Goal: Entertainment & Leisure: Browse casually

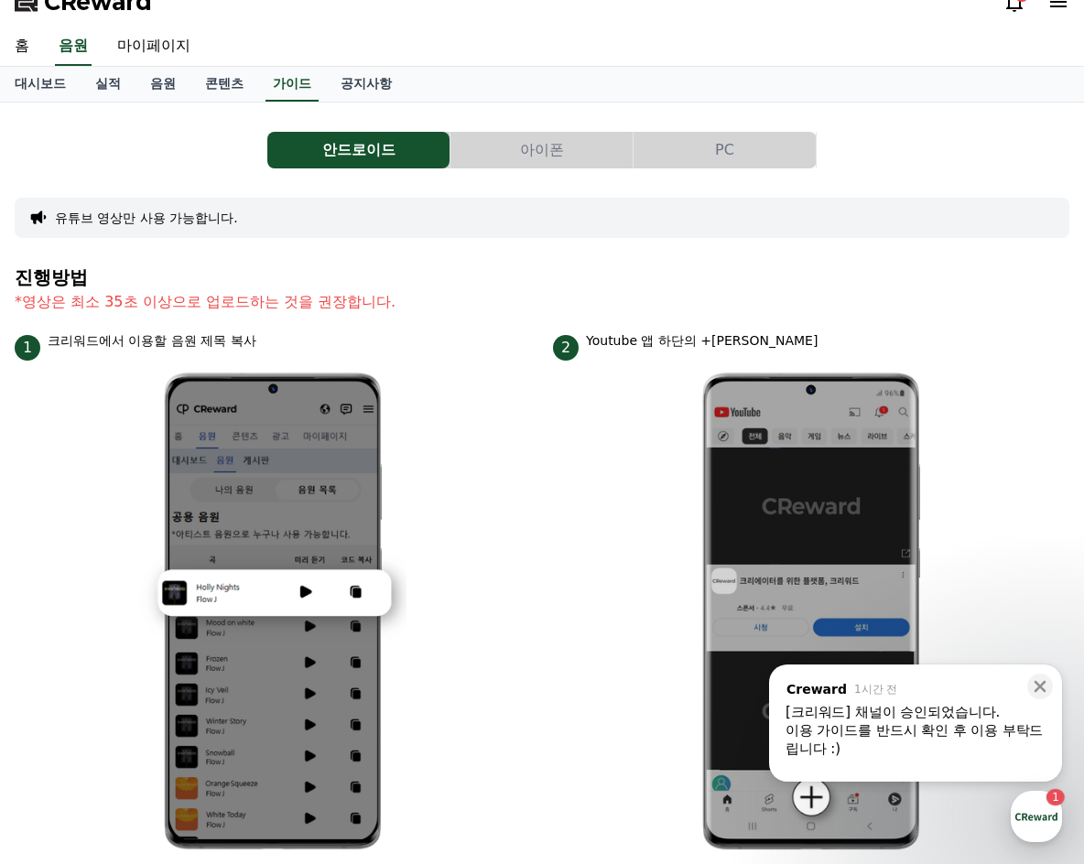
scroll to position [482, 0]
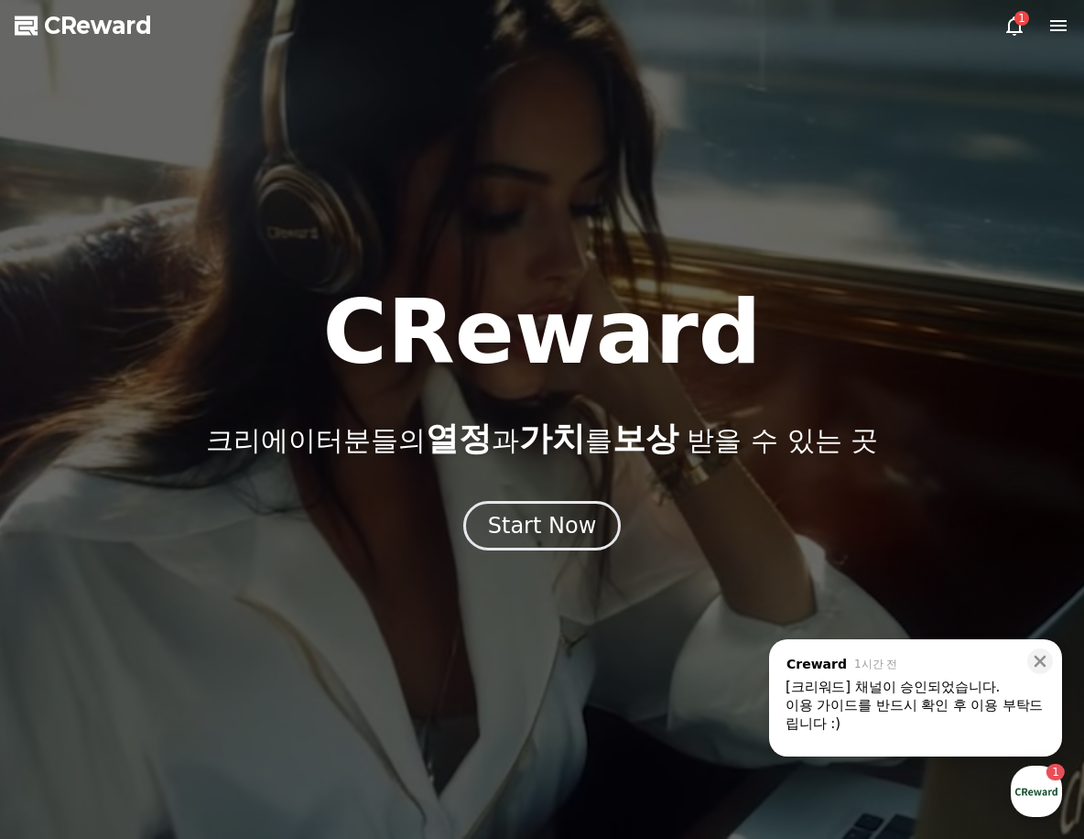
click at [1016, 27] on icon at bounding box center [1014, 26] width 22 height 22
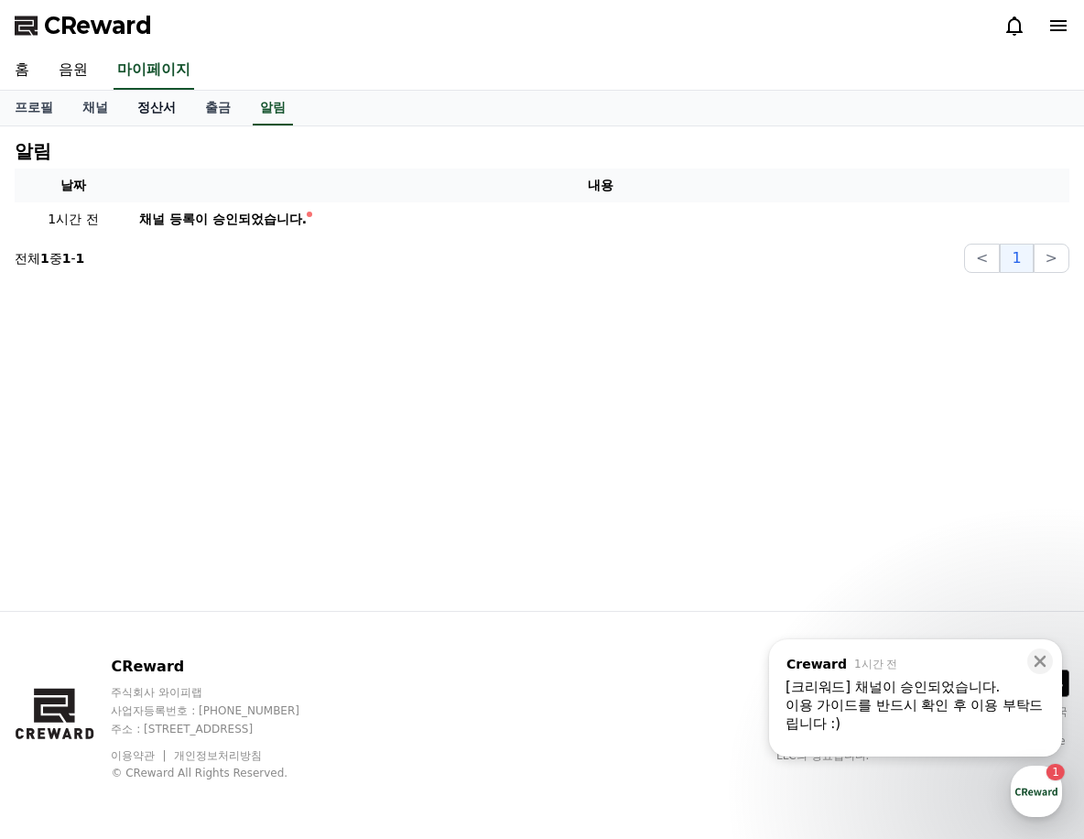
drag, startPoint x: 231, startPoint y: 109, endPoint x: 190, endPoint y: 105, distance: 41.4
click at [230, 109] on link "출금" at bounding box center [217, 108] width 55 height 35
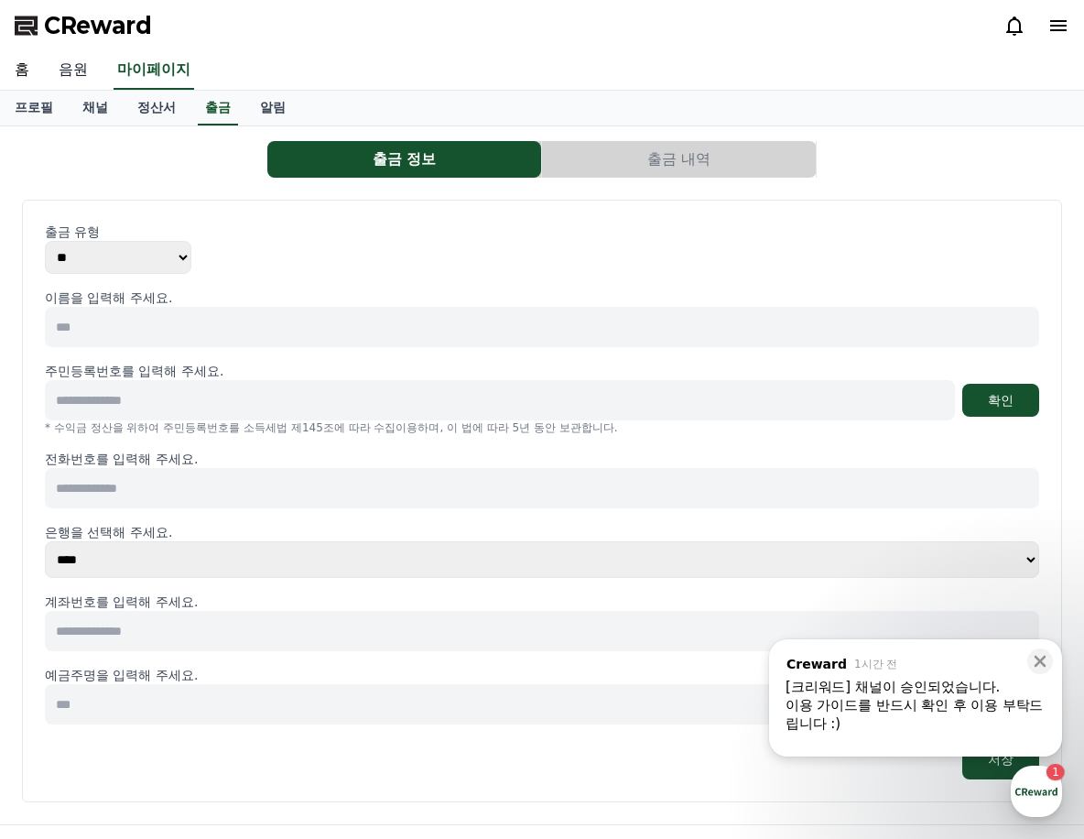
click at [71, 67] on link "음원" at bounding box center [73, 70] width 59 height 38
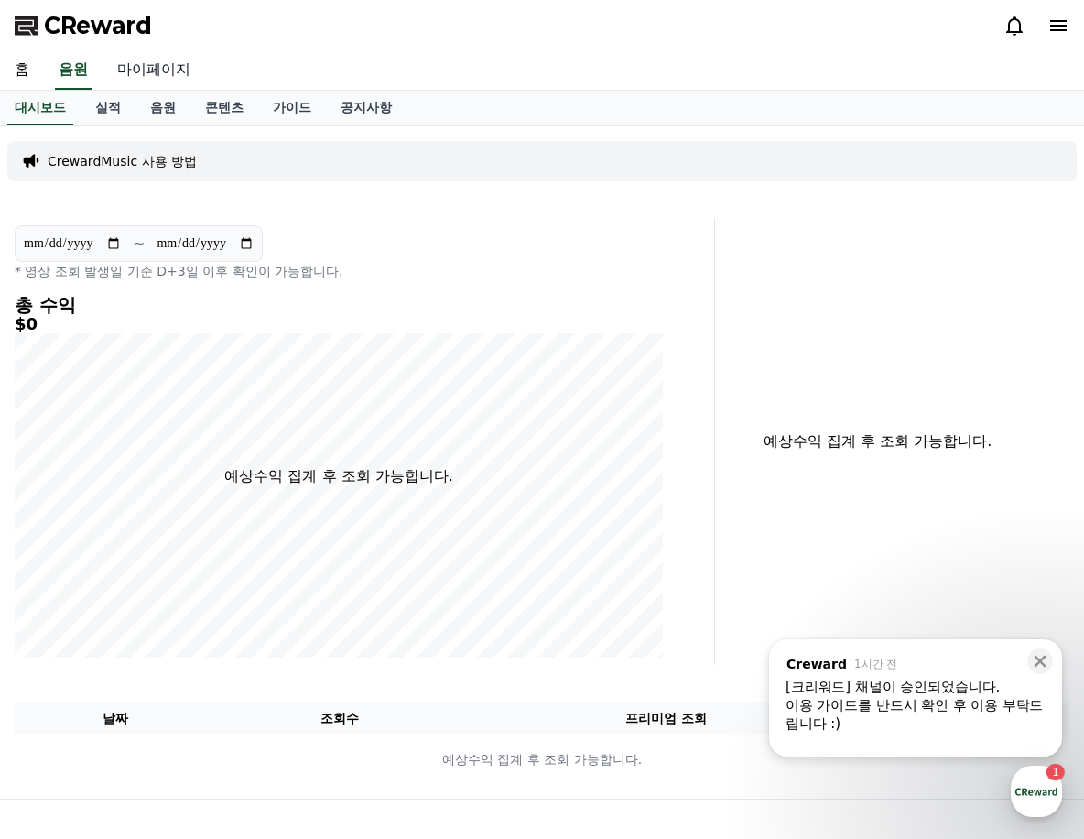
click at [165, 79] on link "마이페이지" at bounding box center [154, 70] width 103 height 38
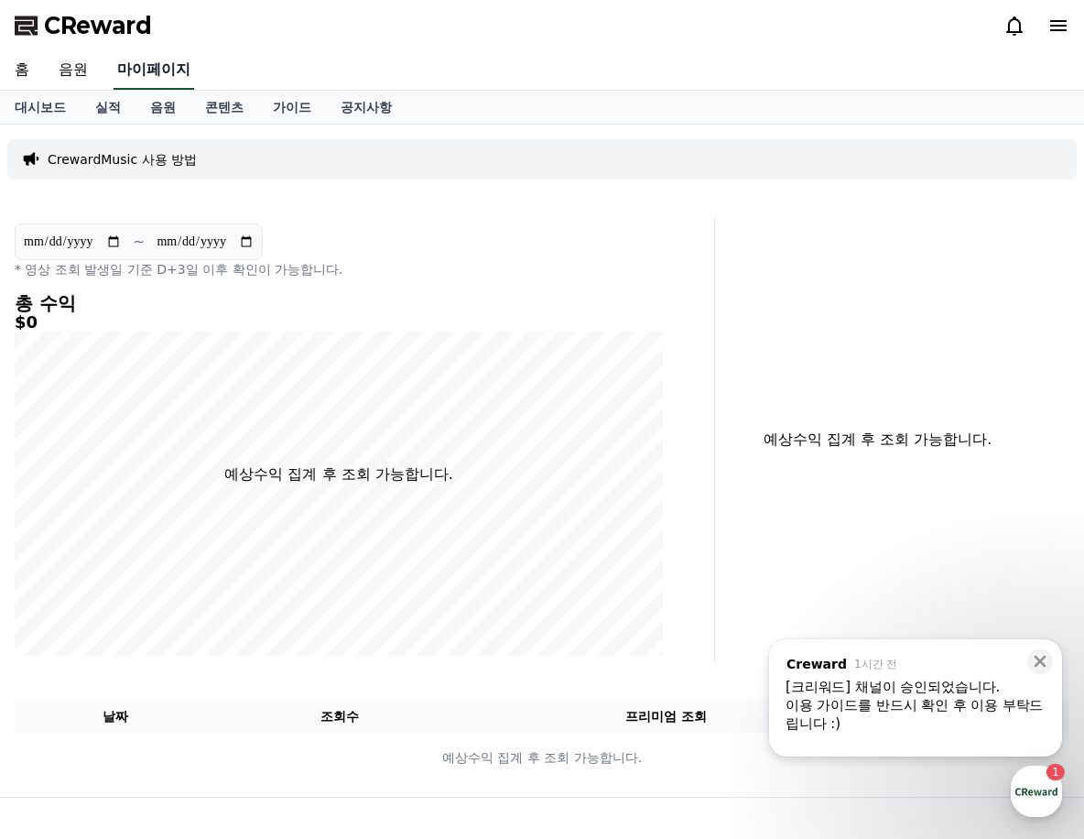
select select "**********"
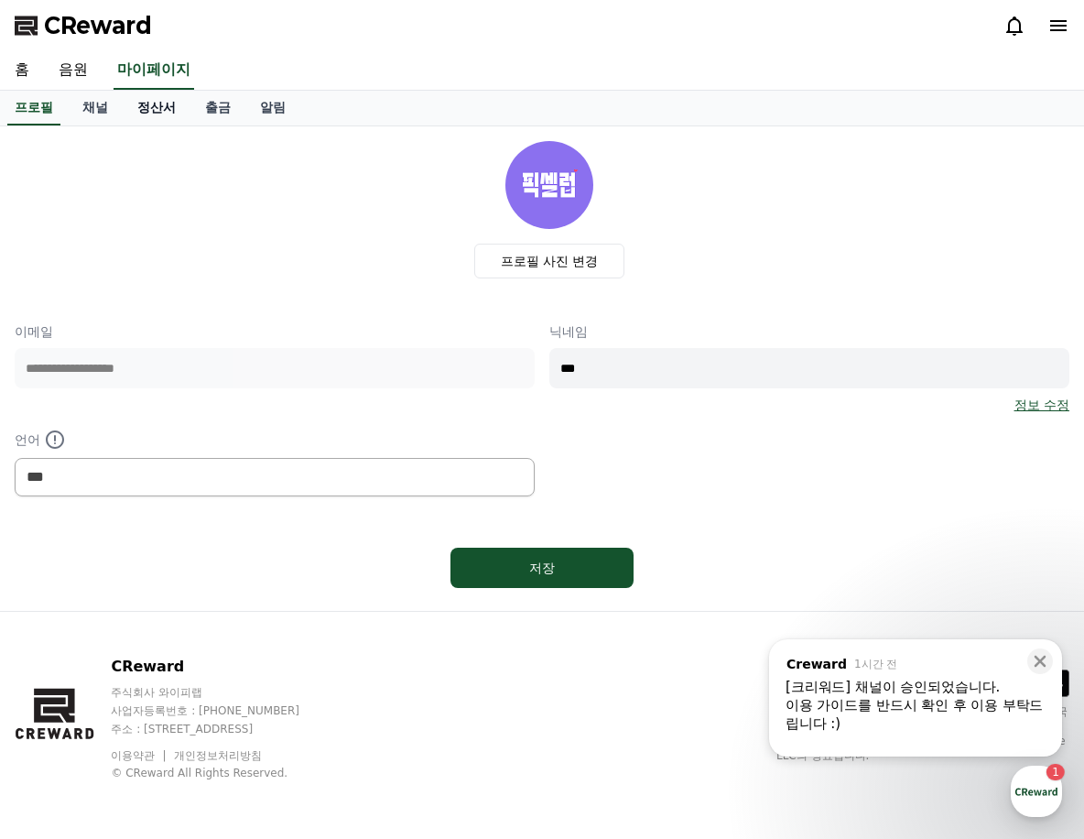
click at [179, 101] on link "정산서" at bounding box center [157, 108] width 68 height 35
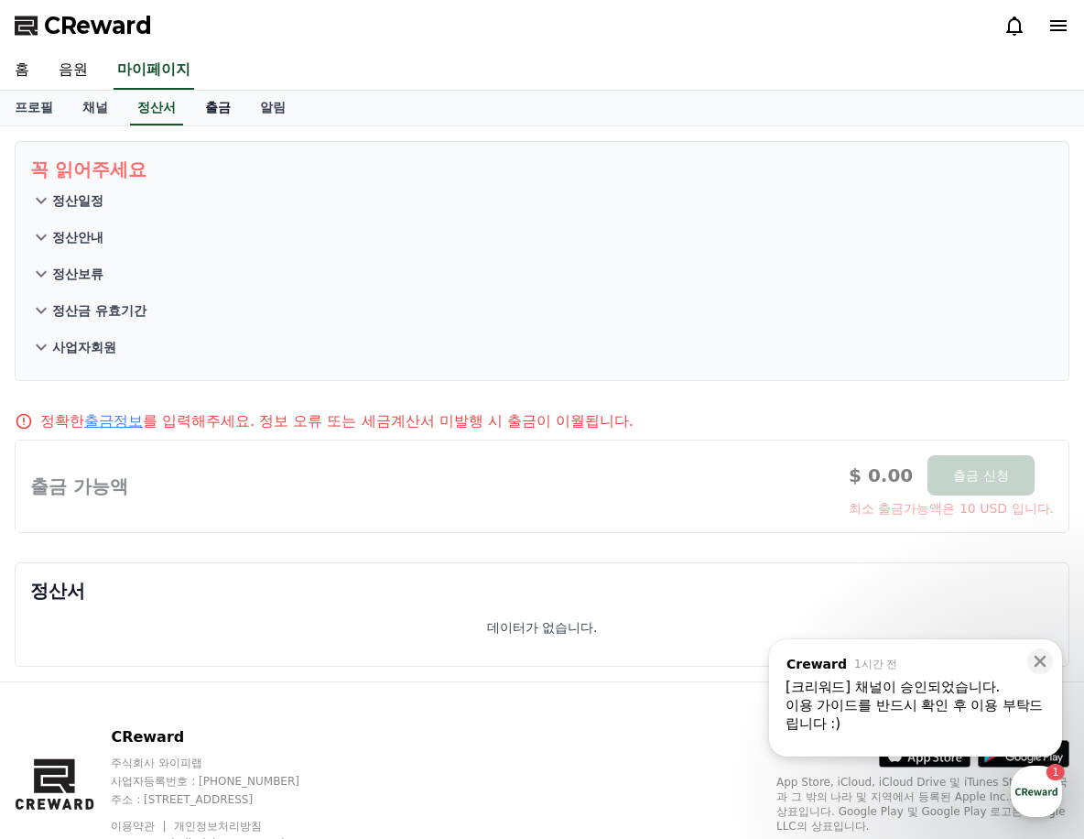
click at [232, 112] on link "출금" at bounding box center [217, 108] width 55 height 35
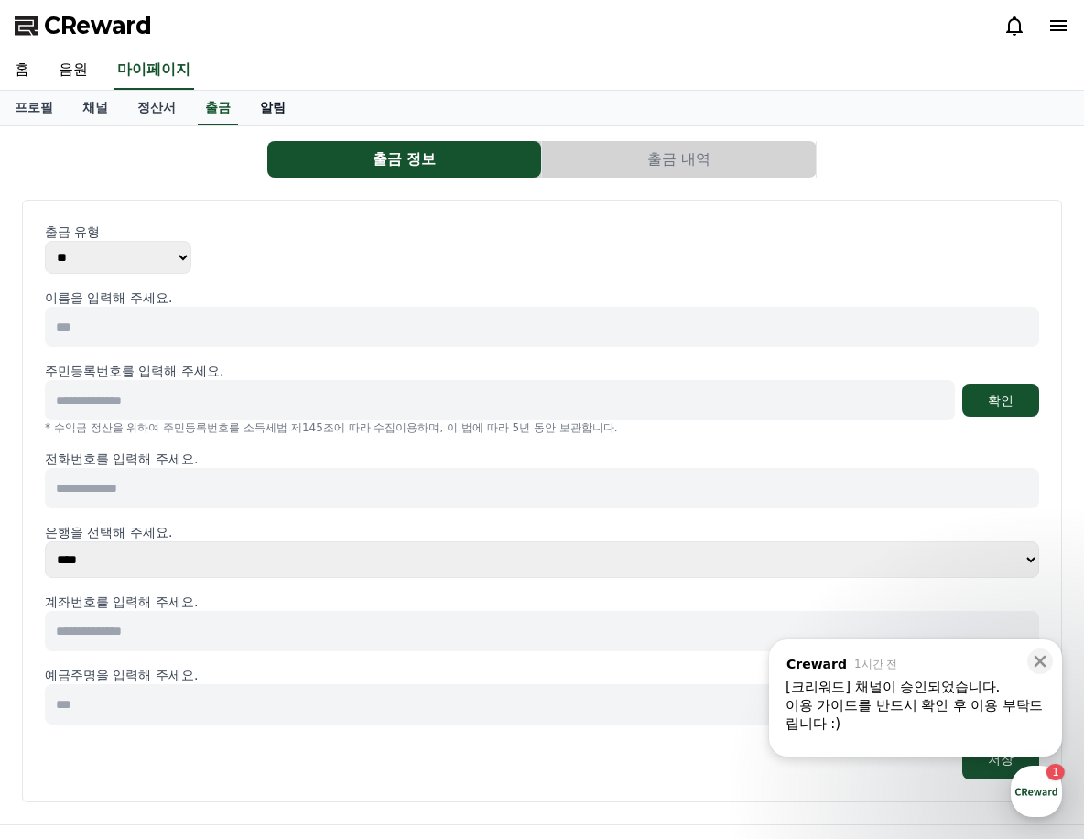
drag, startPoint x: 266, startPoint y: 114, endPoint x: 221, endPoint y: 103, distance: 47.1
click at [266, 113] on link "알림" at bounding box center [272, 108] width 55 height 35
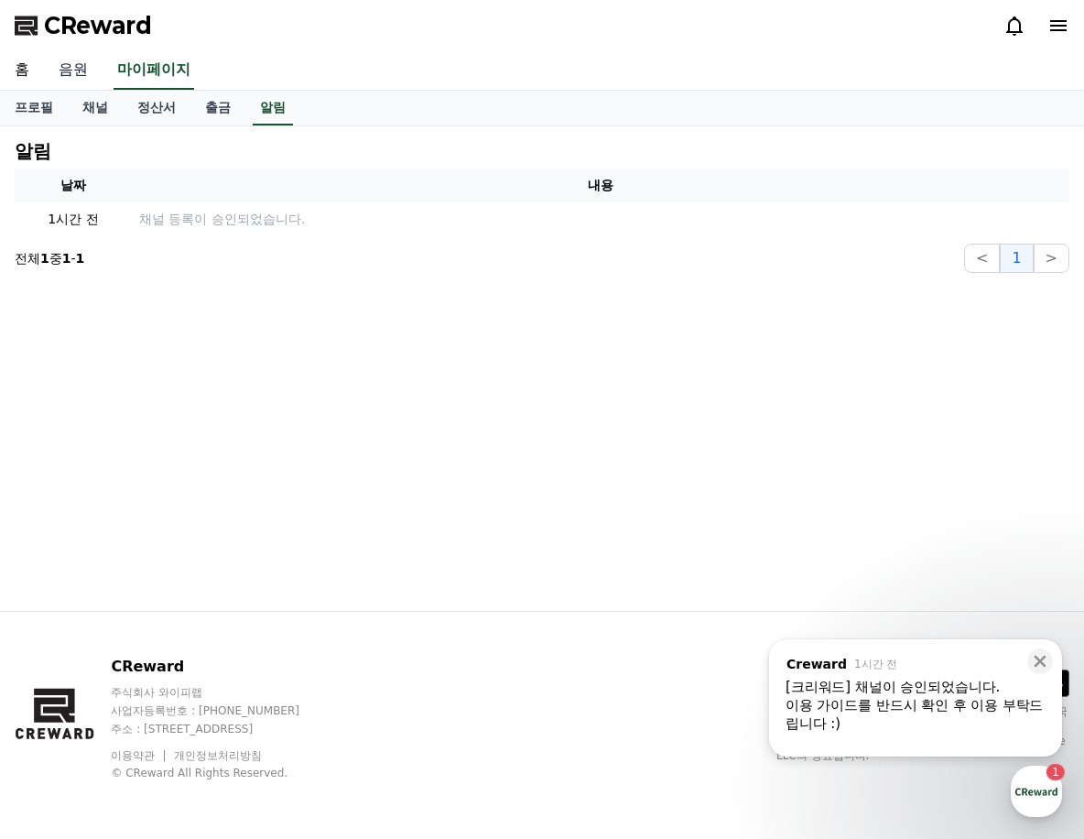
click at [96, 68] on link "음원" at bounding box center [73, 70] width 59 height 38
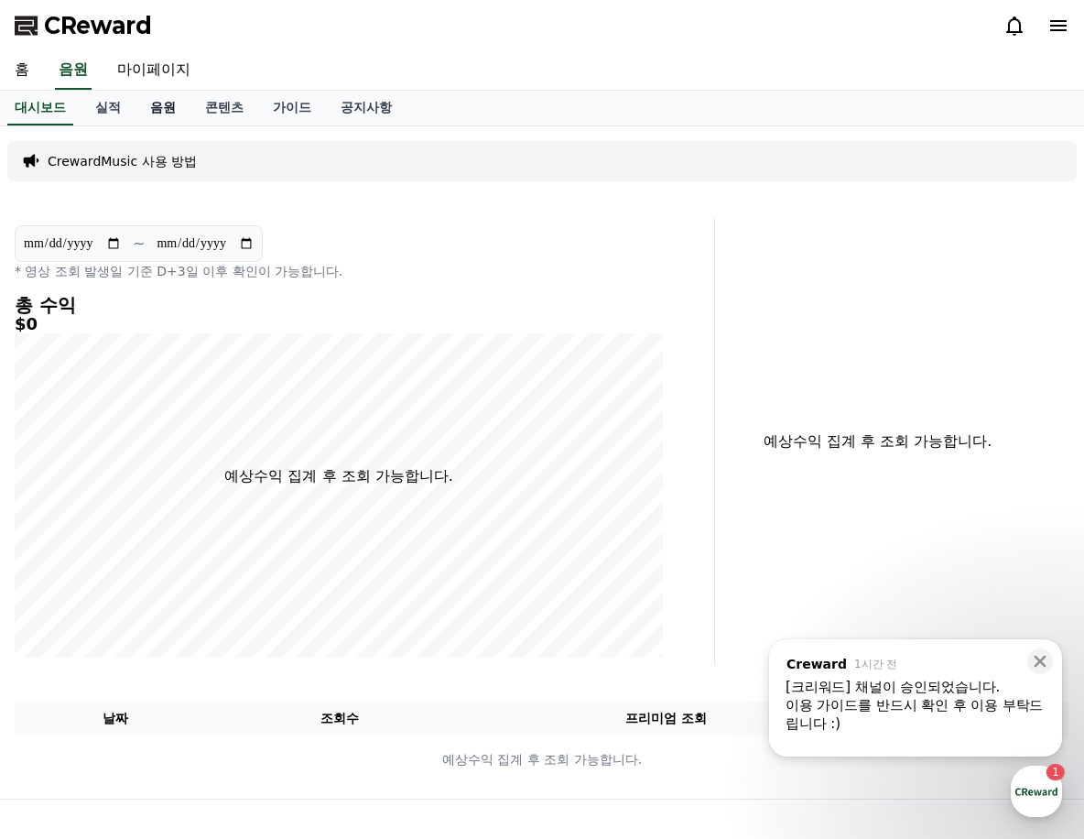
click at [162, 109] on link "음원" at bounding box center [162, 108] width 55 height 35
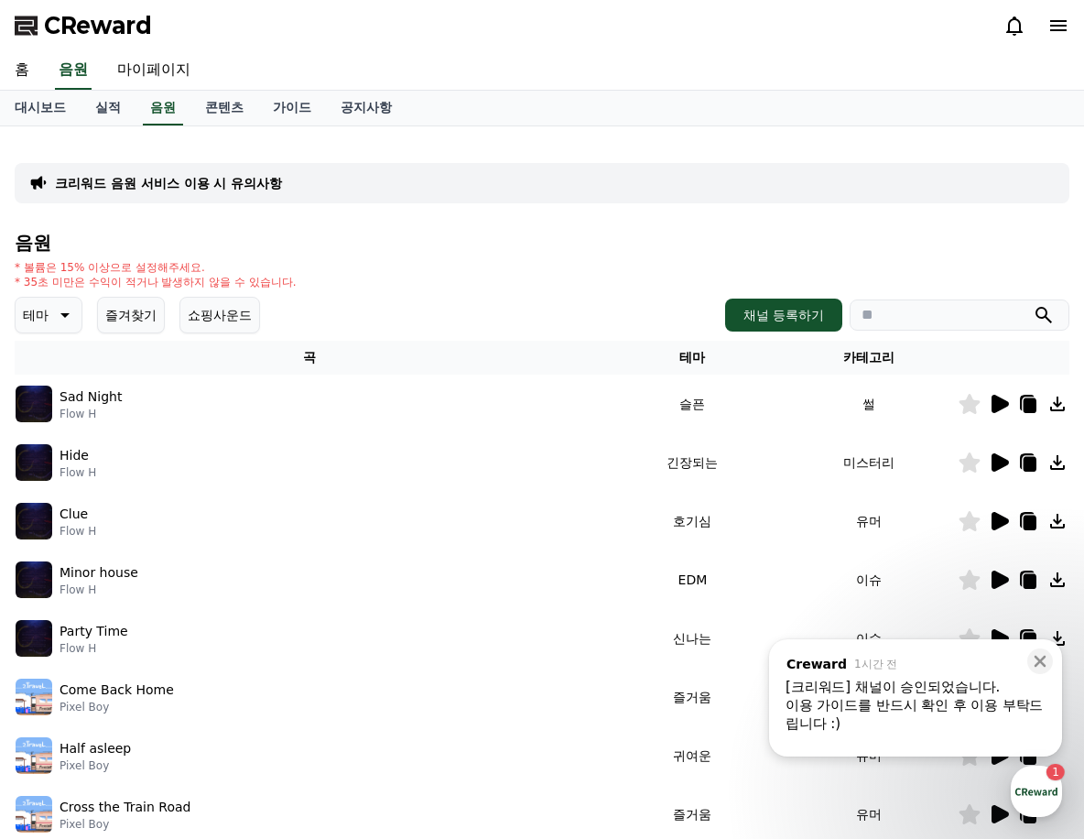
click at [1006, 408] on icon at bounding box center [999, 404] width 22 height 22
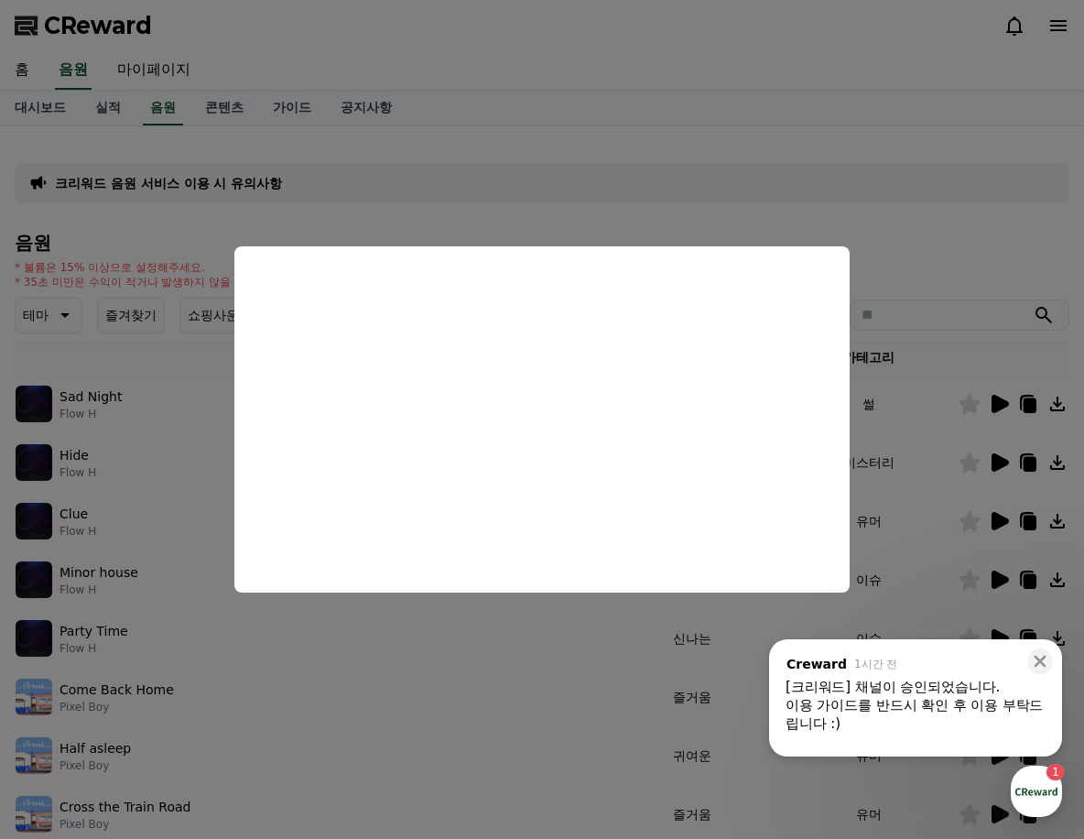
click at [937, 260] on button "close modal" at bounding box center [542, 419] width 1084 height 839
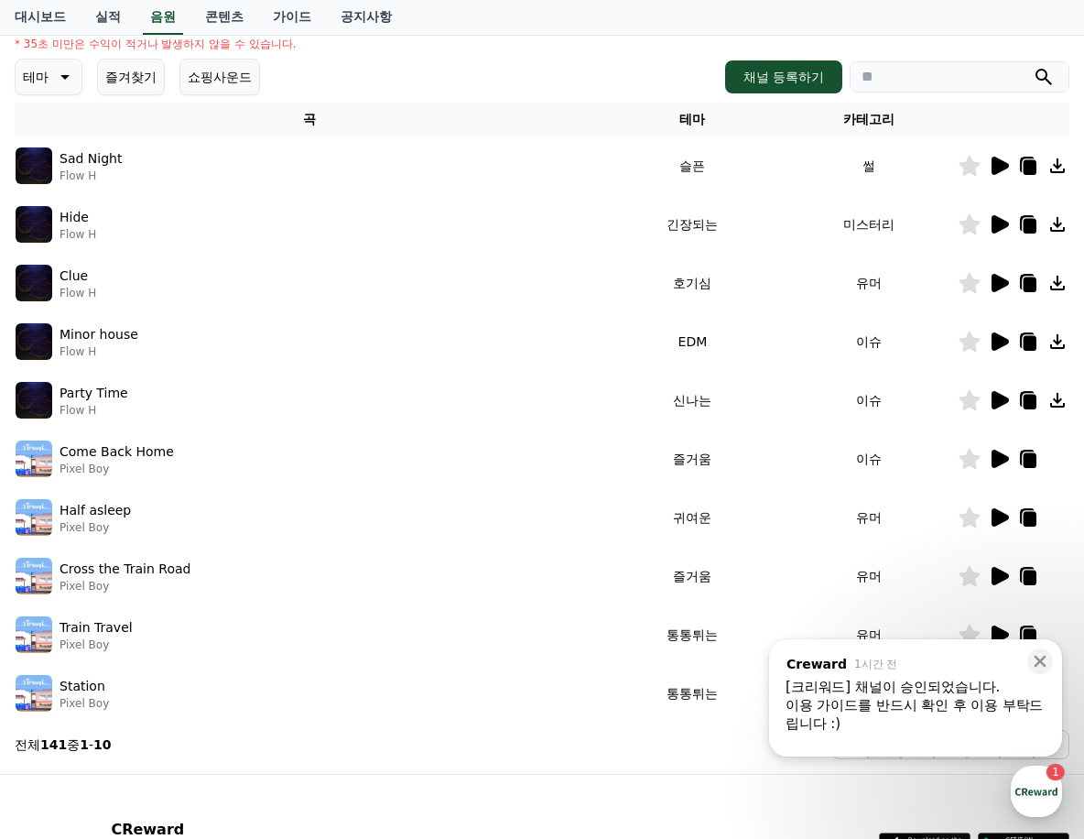
scroll to position [126, 0]
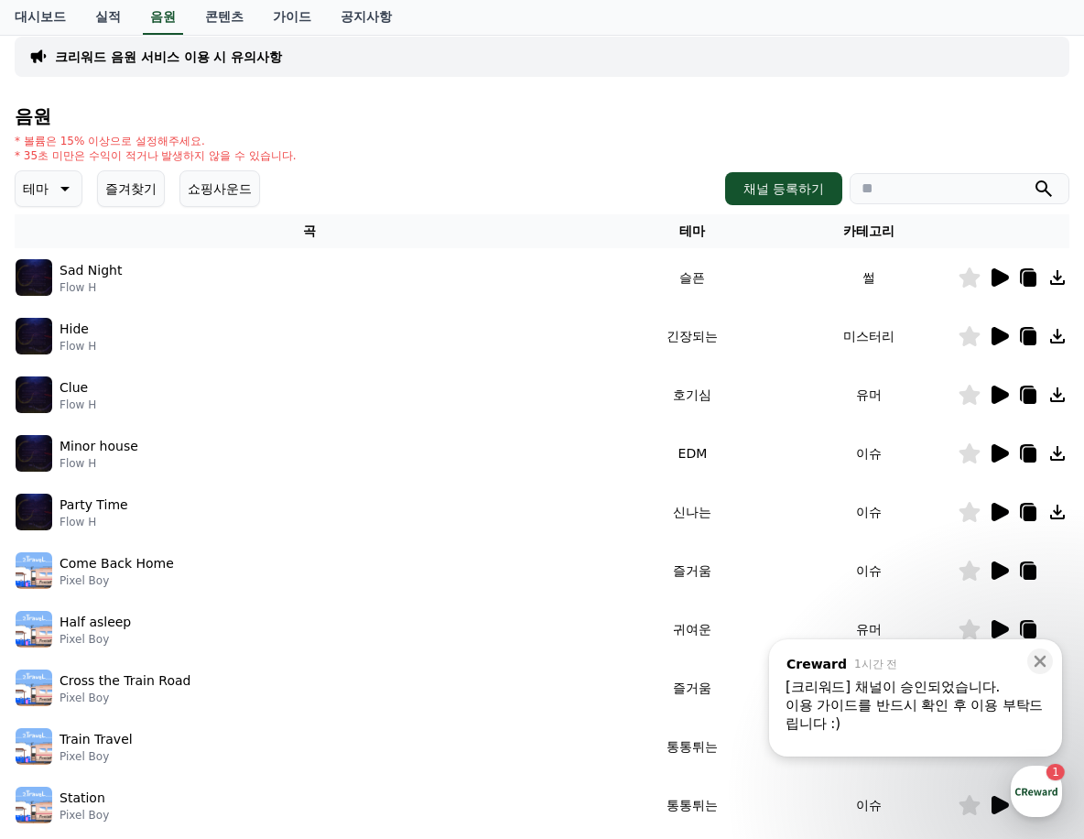
click at [998, 507] on icon at bounding box center [999, 512] width 17 height 18
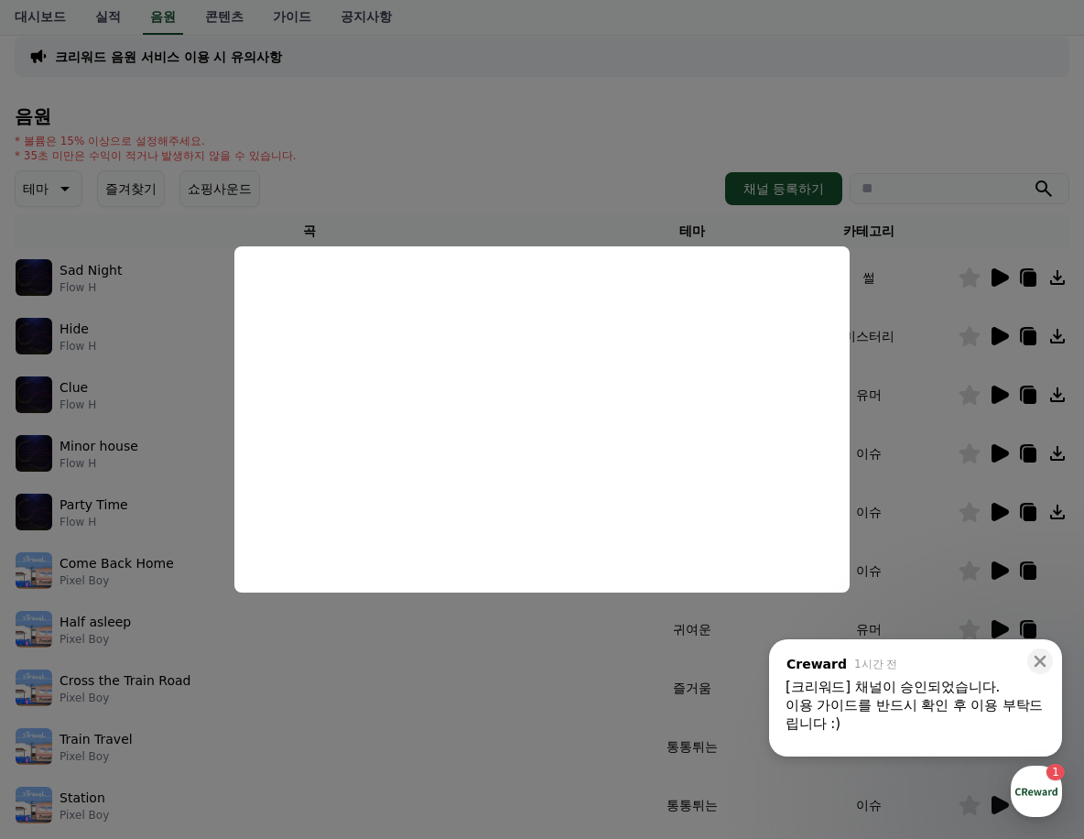
click at [652, 132] on button "close modal" at bounding box center [542, 419] width 1084 height 839
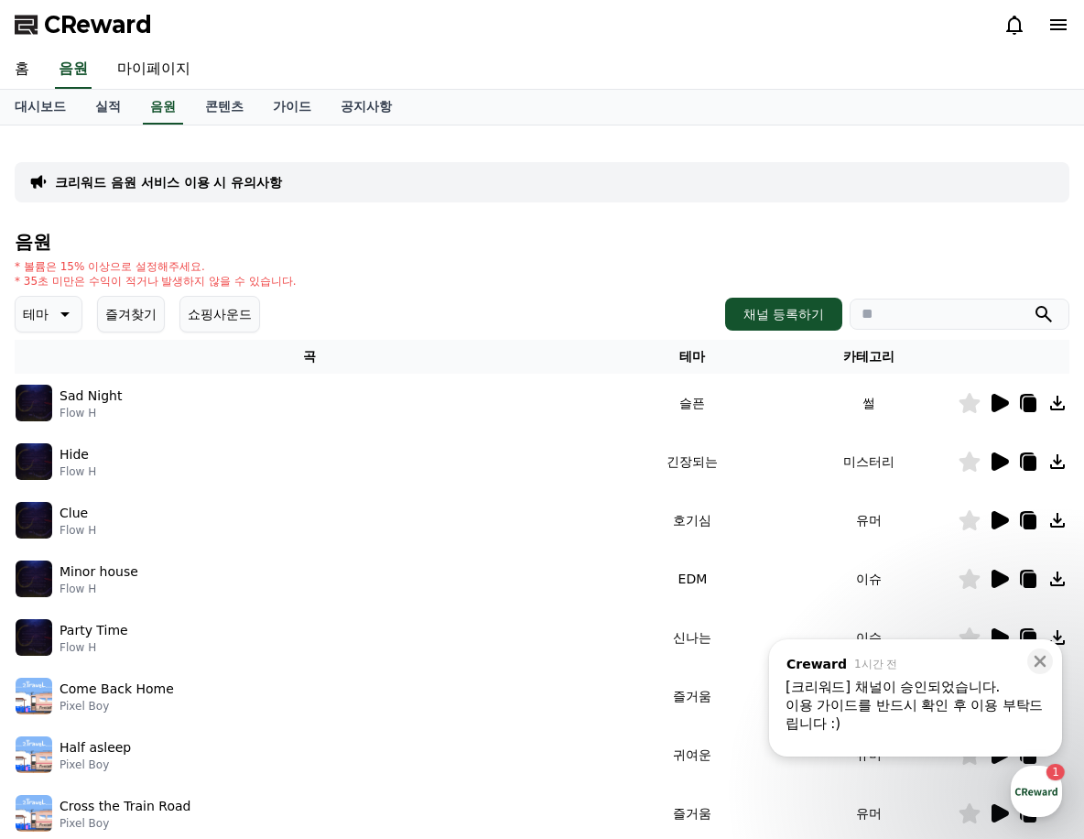
scroll to position [0, 0]
click at [69, 311] on icon at bounding box center [63, 315] width 22 height 22
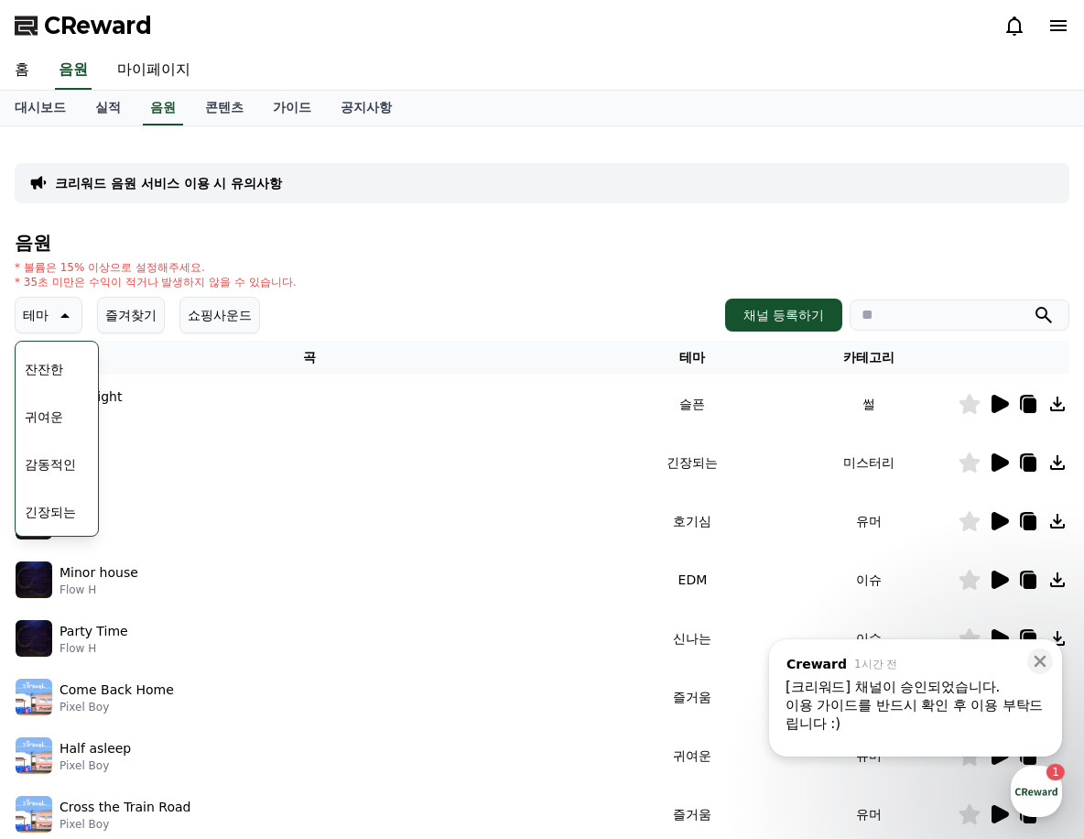
scroll to position [754, 0]
click at [503, 261] on div "* 볼륨은 15% 이상으로 설정해주세요. * 35초 미만은 수익이 적거나 발생하지 않을 수 있습니다." at bounding box center [542, 274] width 1055 height 29
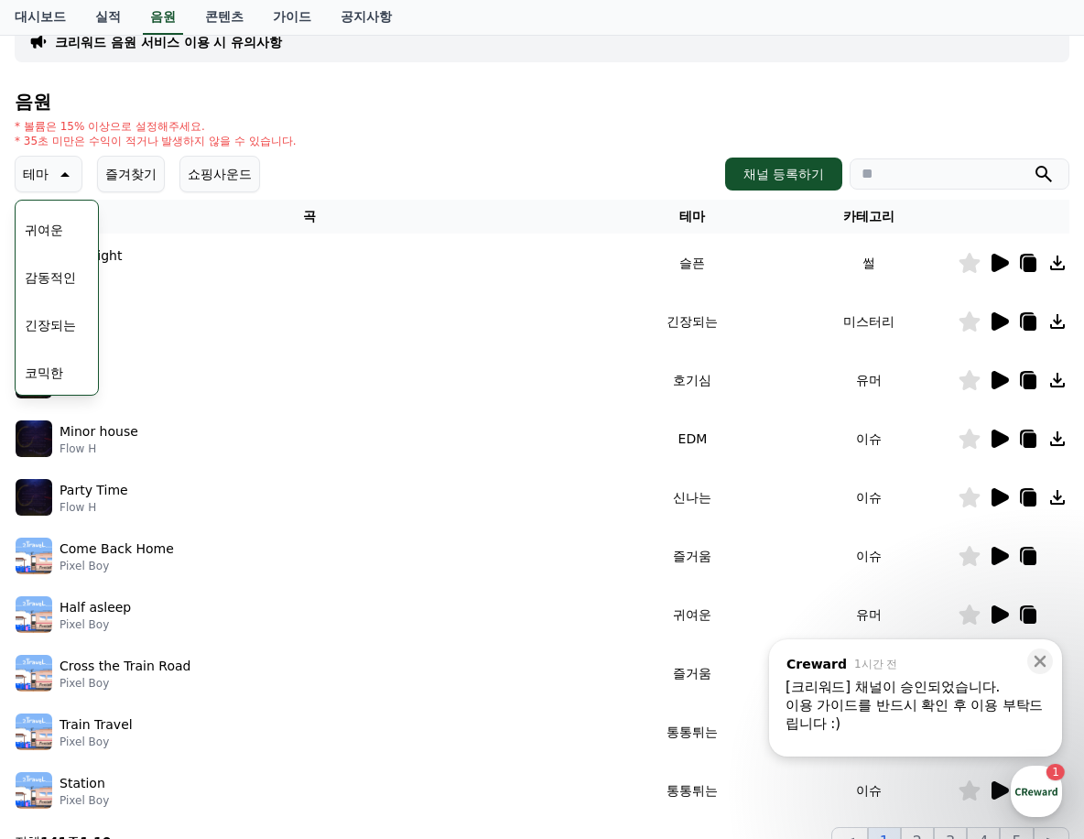
scroll to position [275, 0]
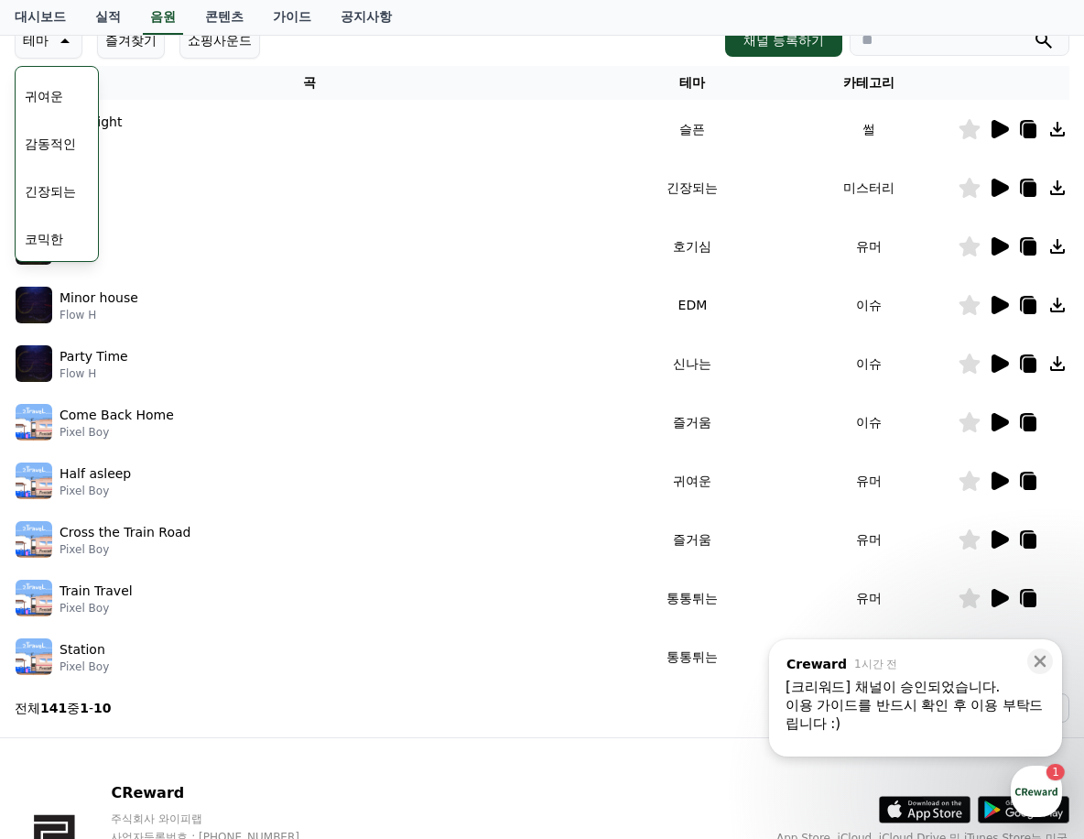
click at [997, 365] on icon at bounding box center [999, 363] width 17 height 18
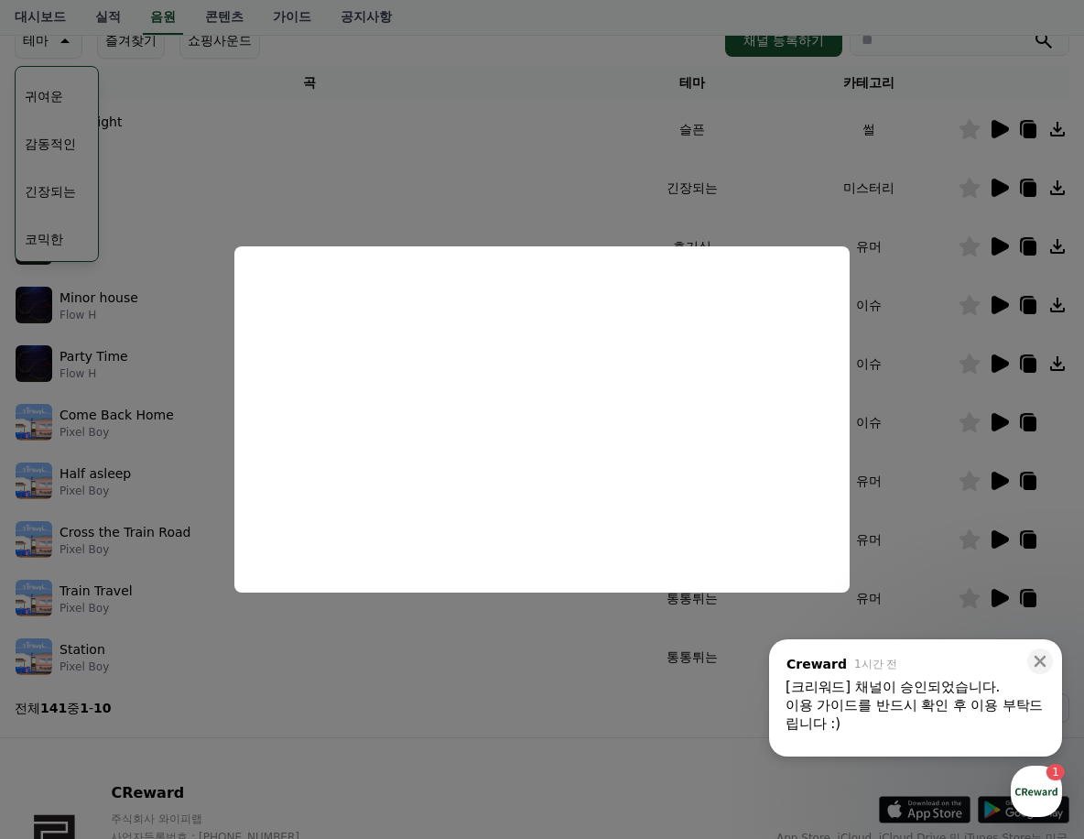
click at [555, 216] on button "close modal" at bounding box center [542, 419] width 1084 height 839
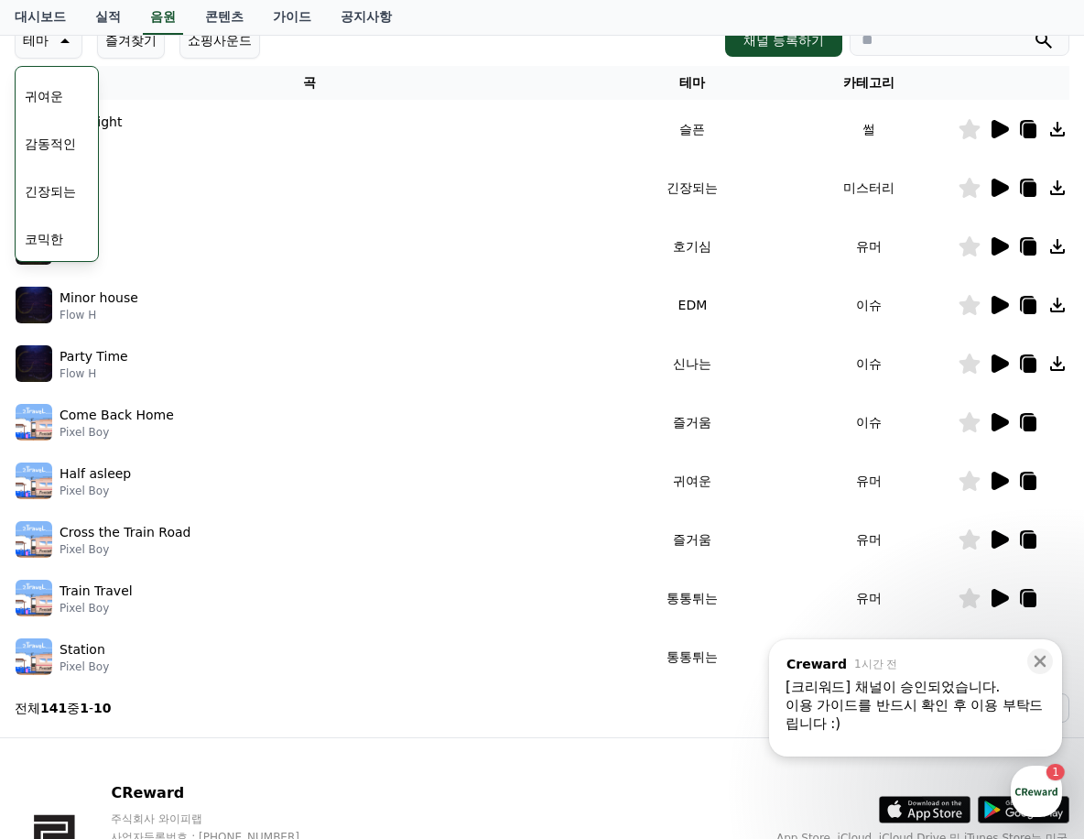
click at [999, 424] on icon at bounding box center [999, 422] width 17 height 18
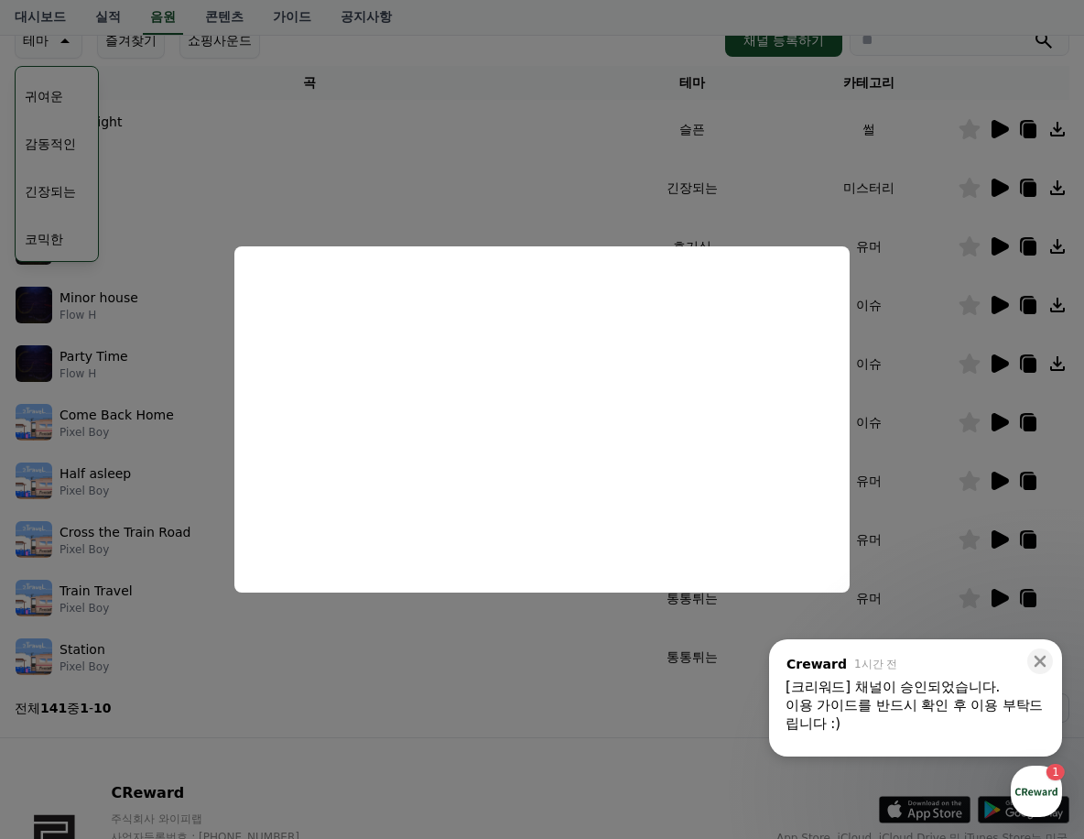
click at [550, 190] on button "close modal" at bounding box center [542, 419] width 1084 height 839
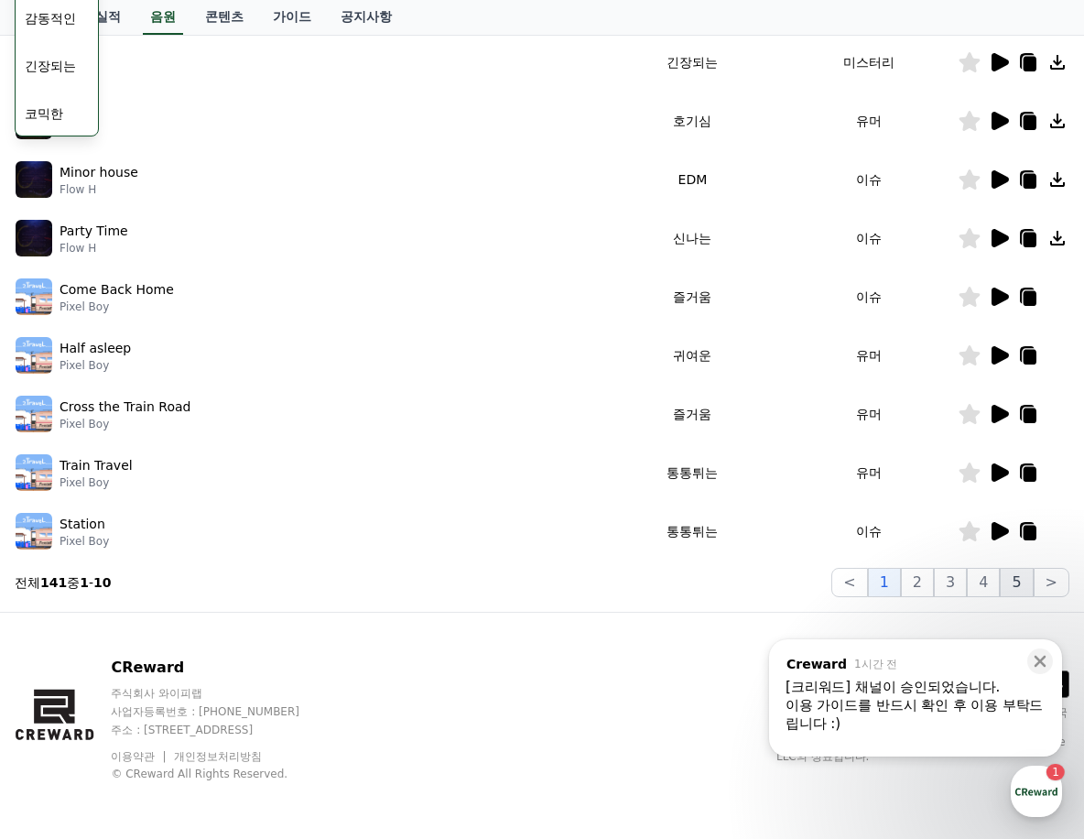
scroll to position [401, 0]
click at [1053, 659] on div "닫기" at bounding box center [1044, 656] width 35 height 35
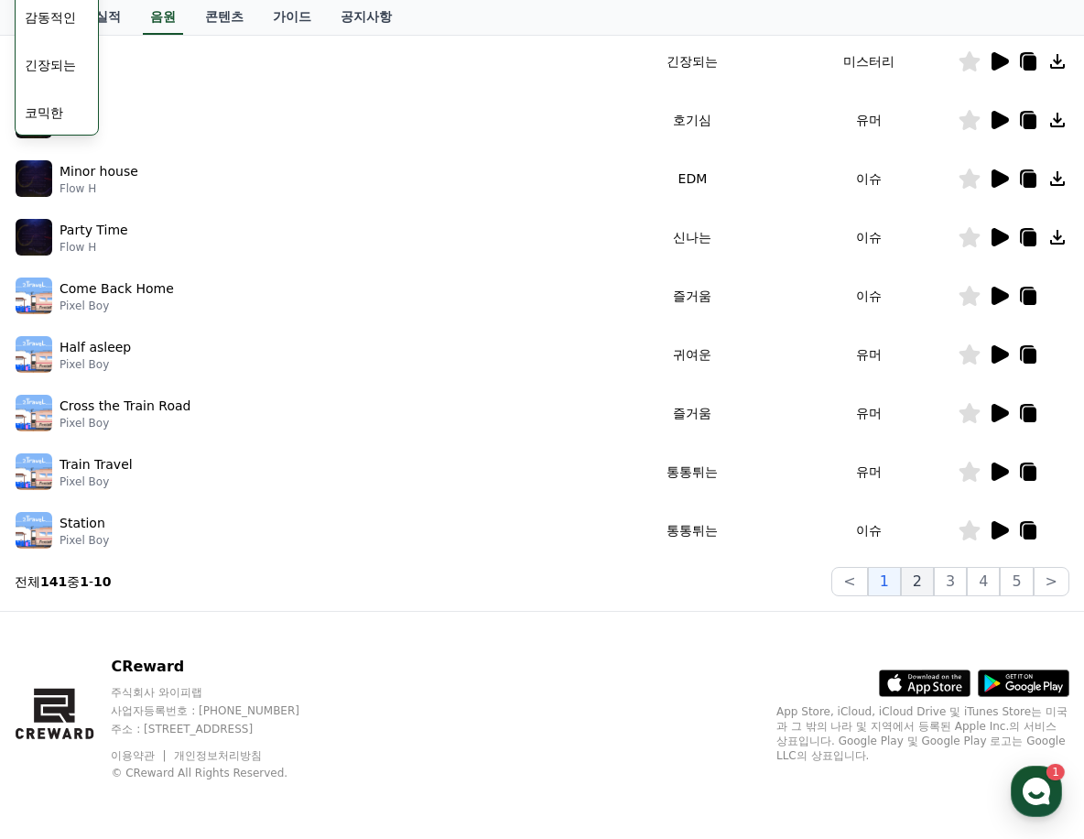
click at [923, 582] on button "2" at bounding box center [917, 581] width 33 height 29
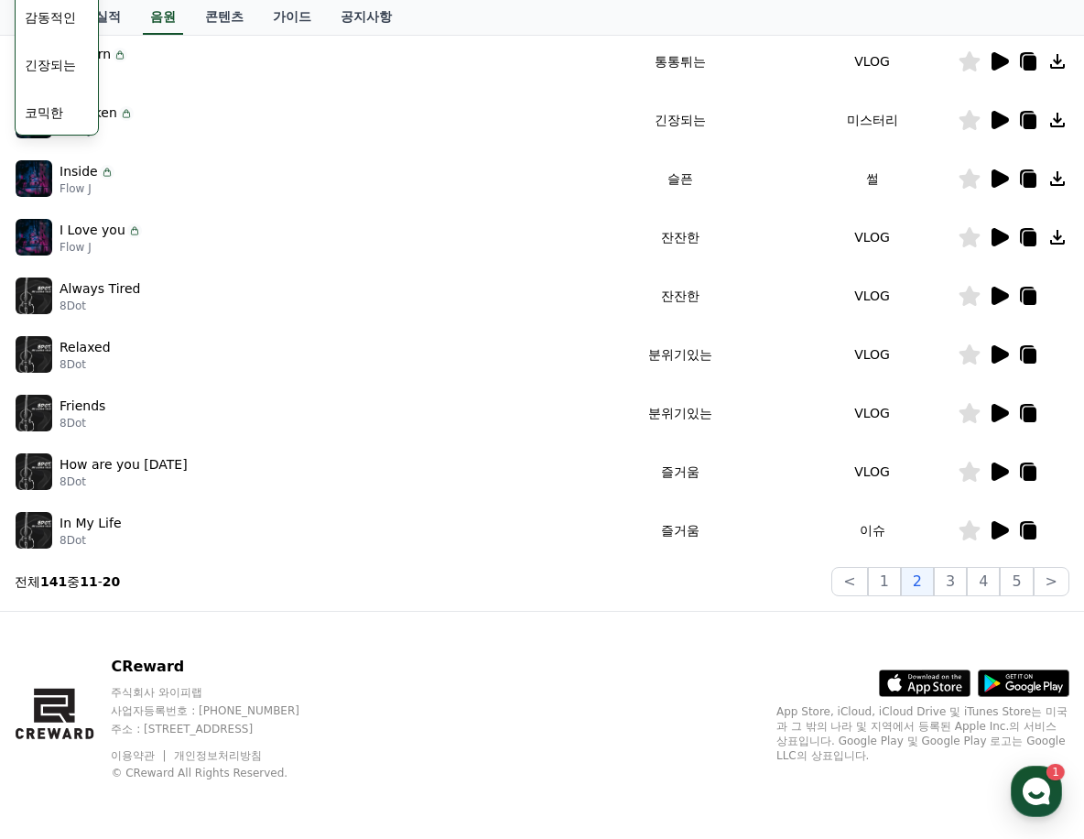
click at [994, 475] on icon at bounding box center [999, 471] width 17 height 18
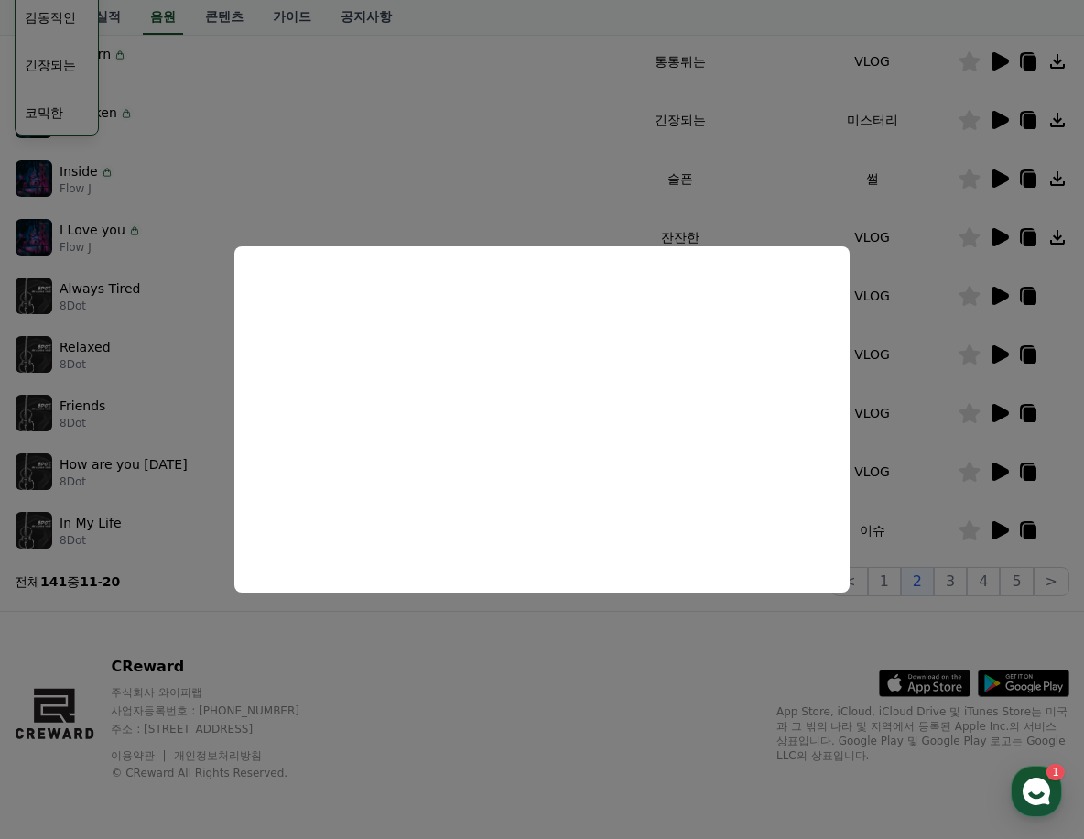
click at [530, 159] on button "close modal" at bounding box center [542, 419] width 1084 height 839
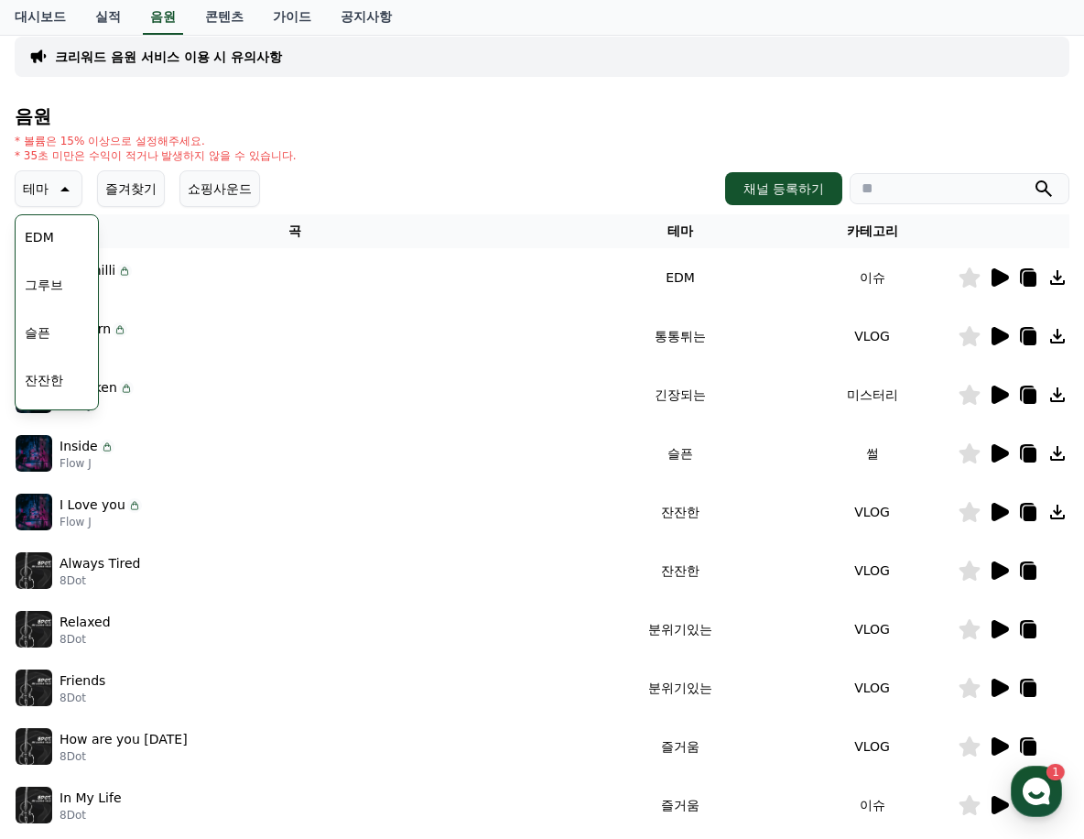
scroll to position [480, 0]
click at [240, 199] on button "쇼핑사운드" at bounding box center [219, 188] width 81 height 37
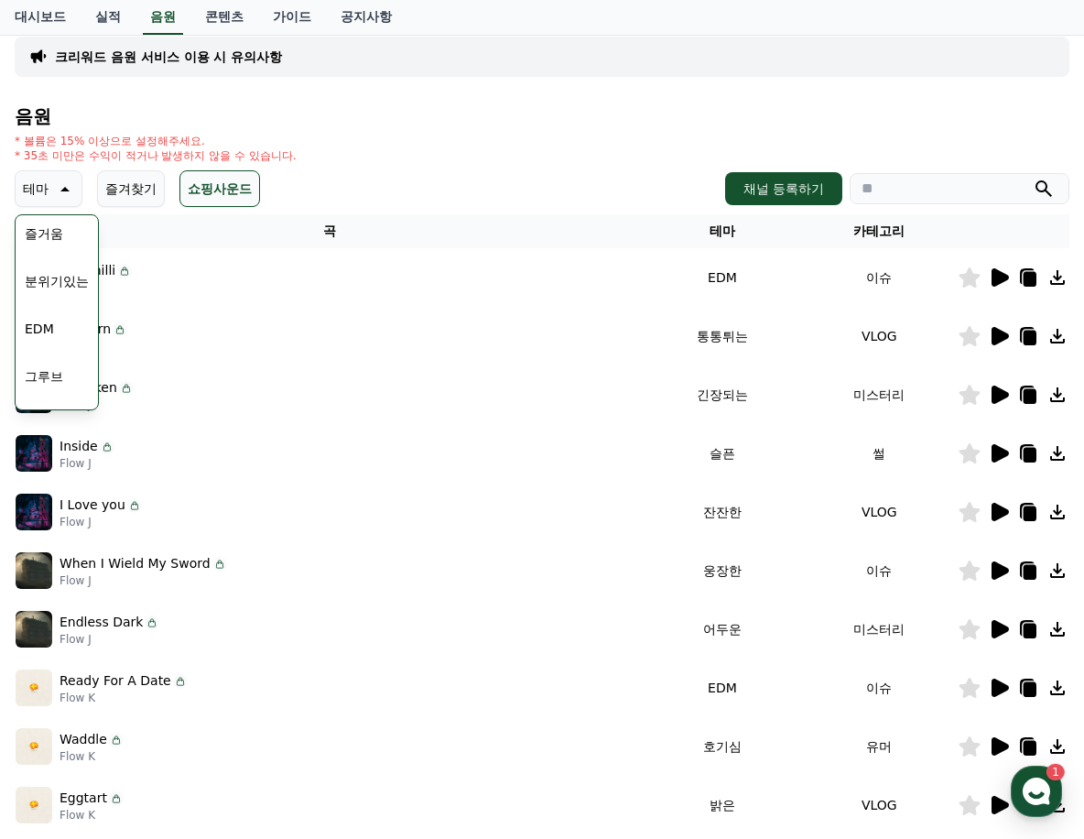
click at [444, 134] on div "* 볼륨은 15% 이상으로 설정해주세요. * 35초 미만은 수익이 적거나 발생하지 않을 수 있습니다." at bounding box center [542, 148] width 1055 height 29
click at [52, 195] on button "테마" at bounding box center [49, 188] width 68 height 37
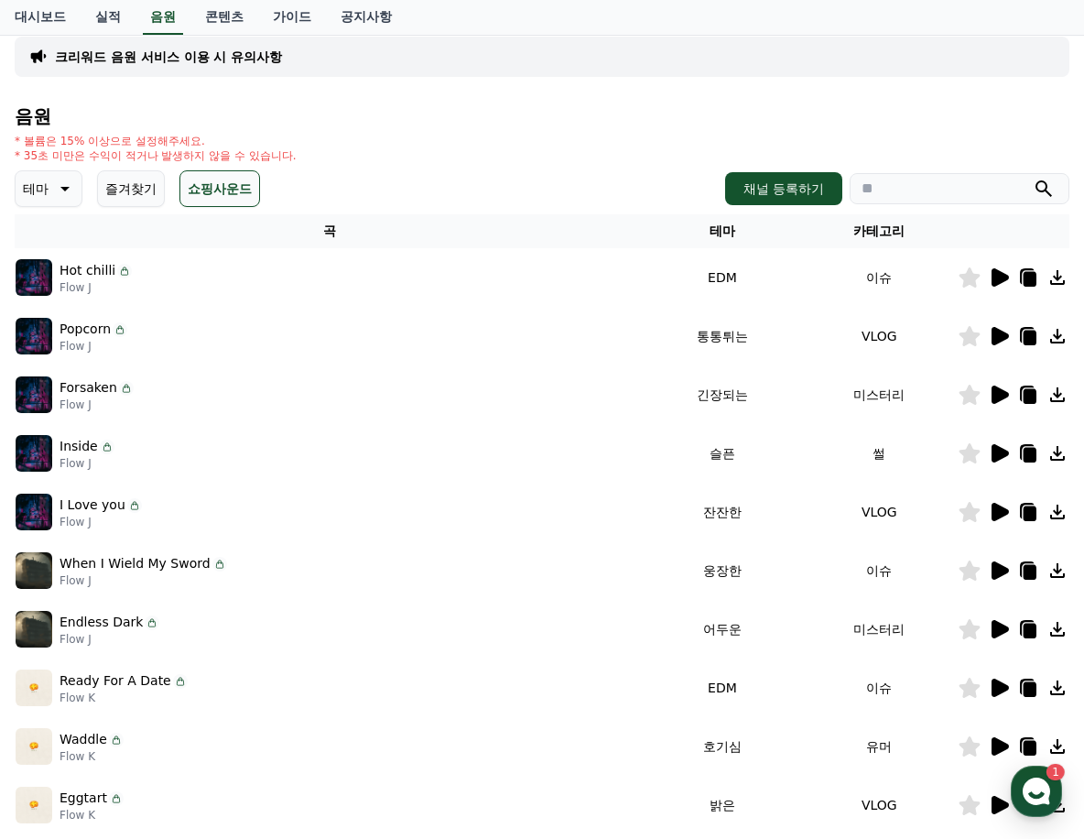
click at [997, 280] on icon at bounding box center [999, 277] width 17 height 18
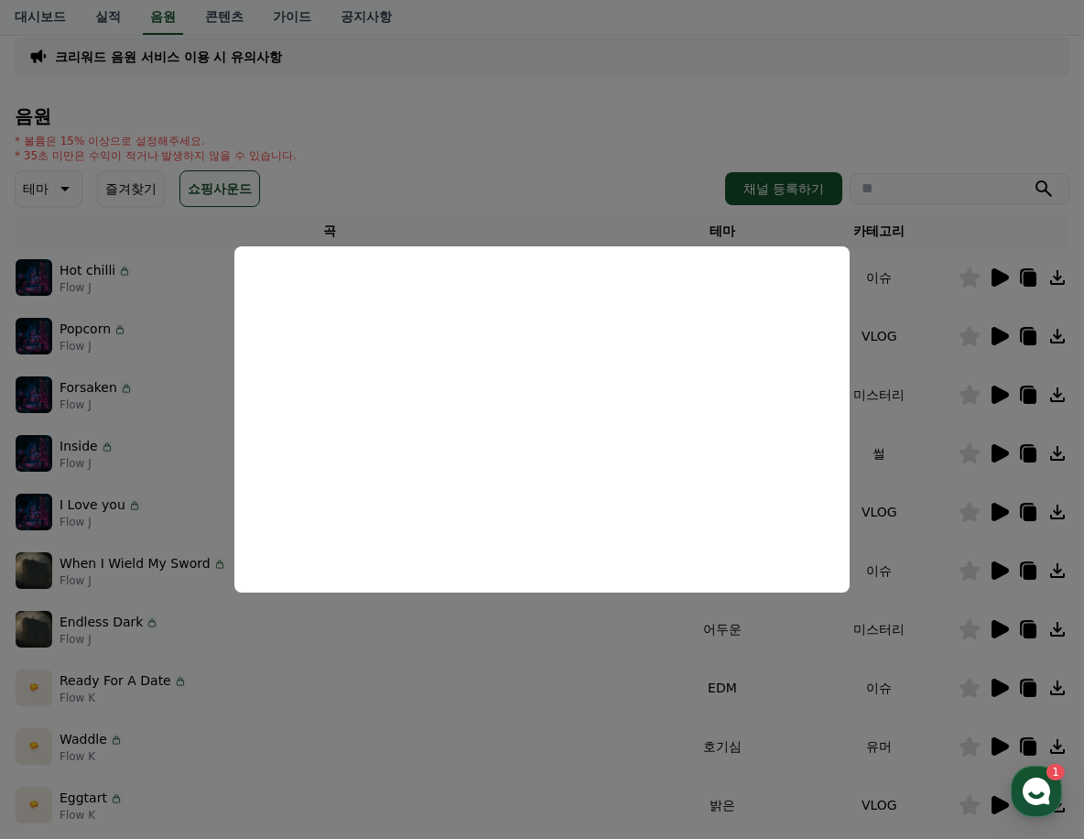
click at [510, 188] on button "close modal" at bounding box center [542, 419] width 1084 height 839
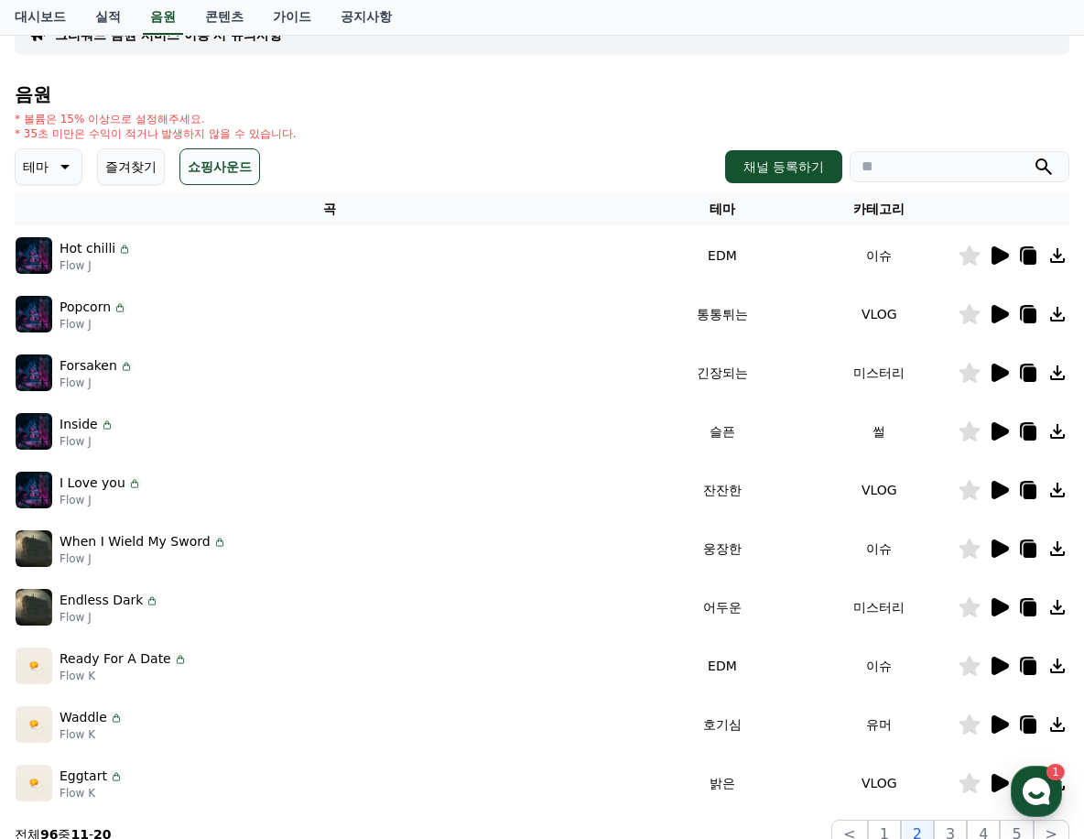
scroll to position [401, 0]
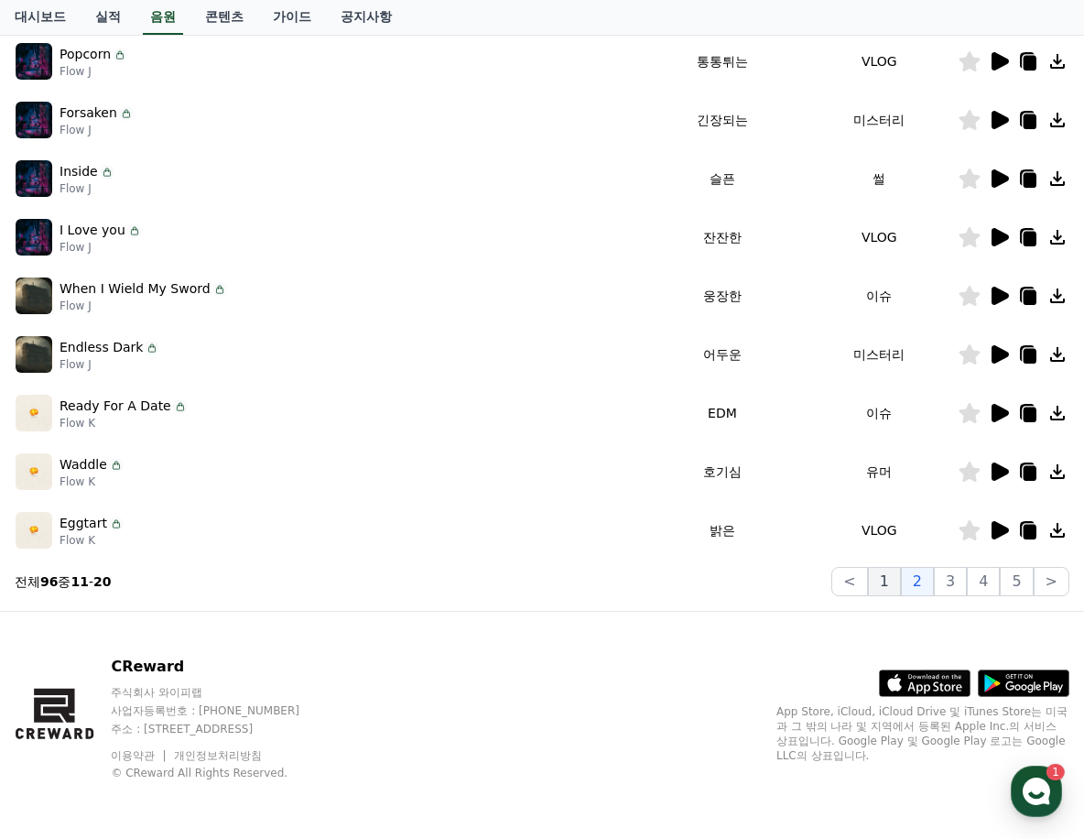
click at [894, 581] on button "1" at bounding box center [884, 581] width 33 height 29
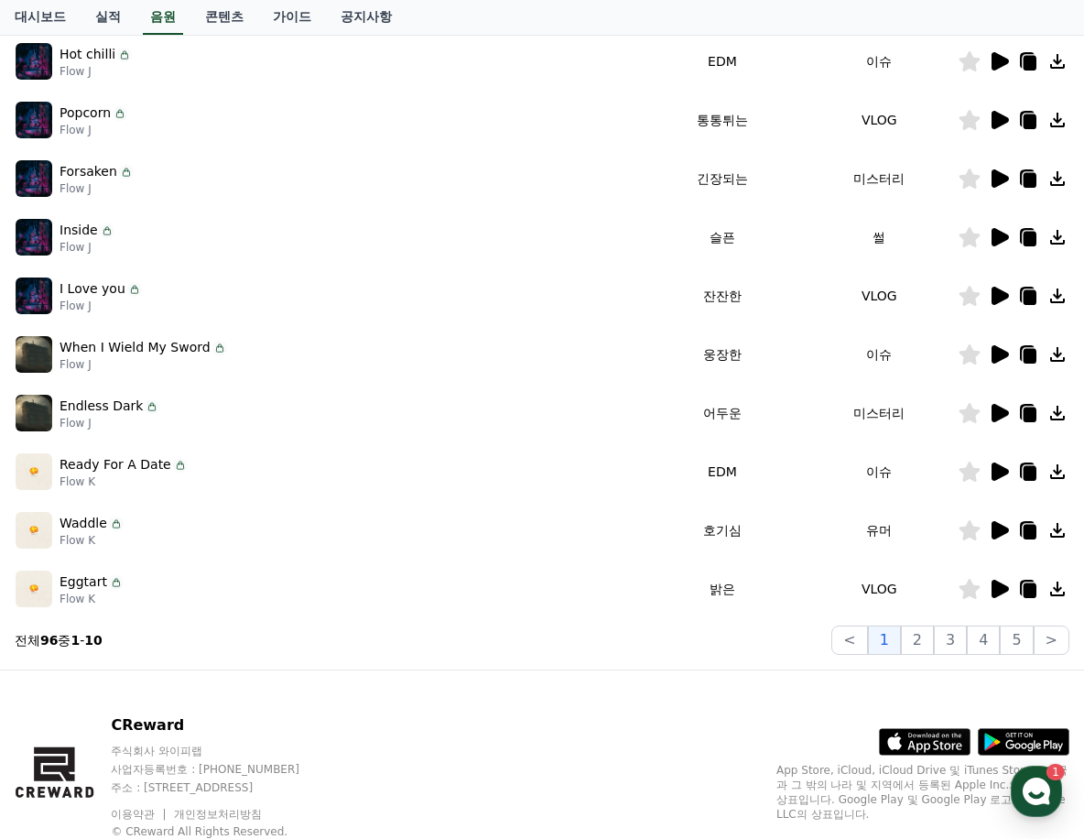
scroll to position [309, 0]
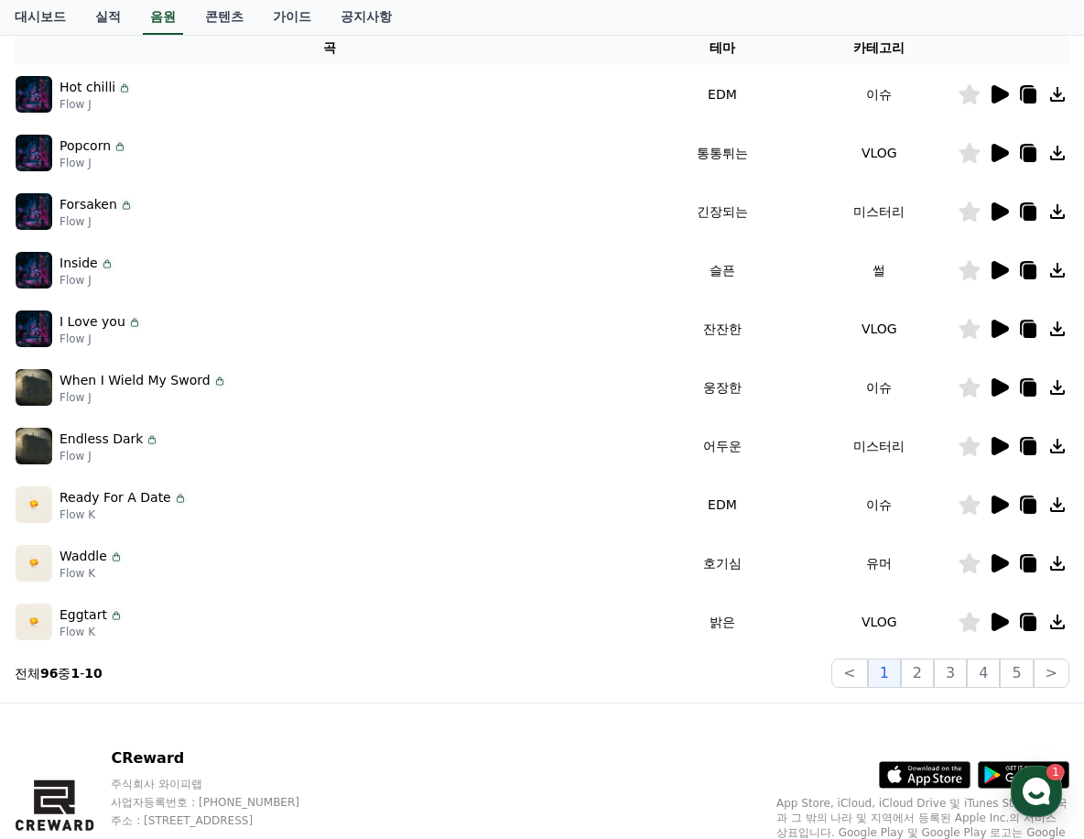
click at [1000, 148] on icon at bounding box center [999, 153] width 17 height 18
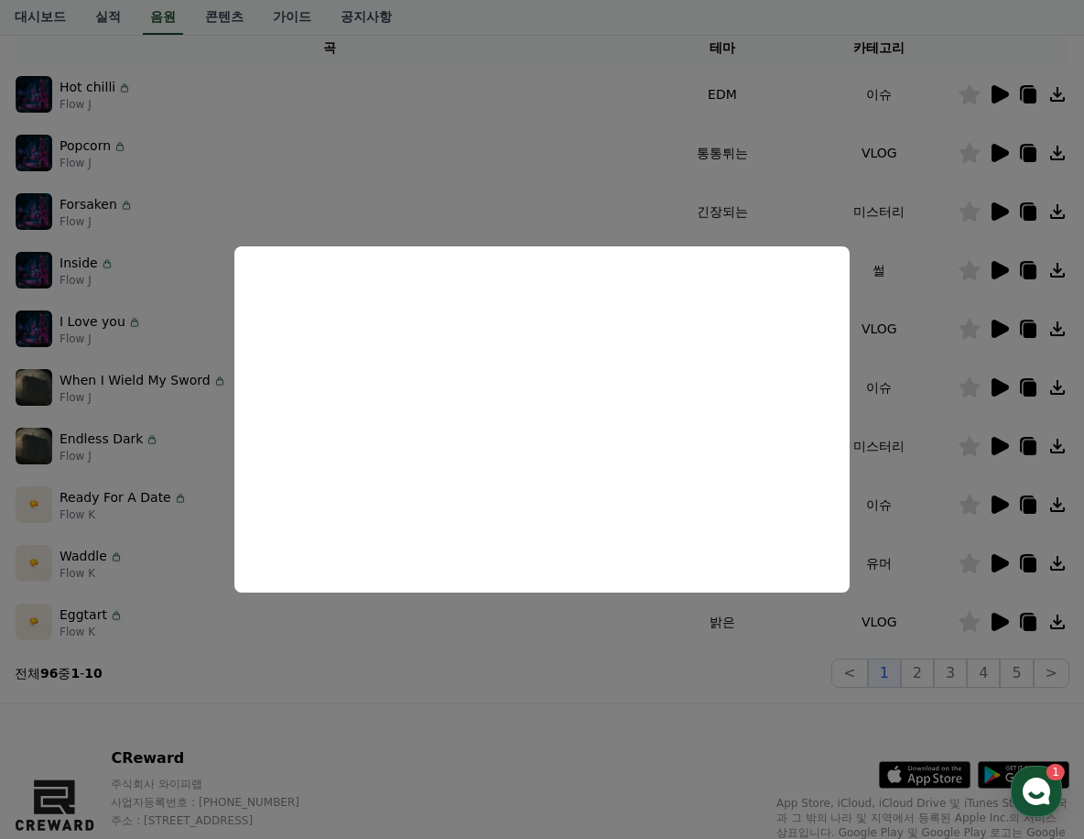
click at [481, 656] on button "close modal" at bounding box center [542, 419] width 1084 height 839
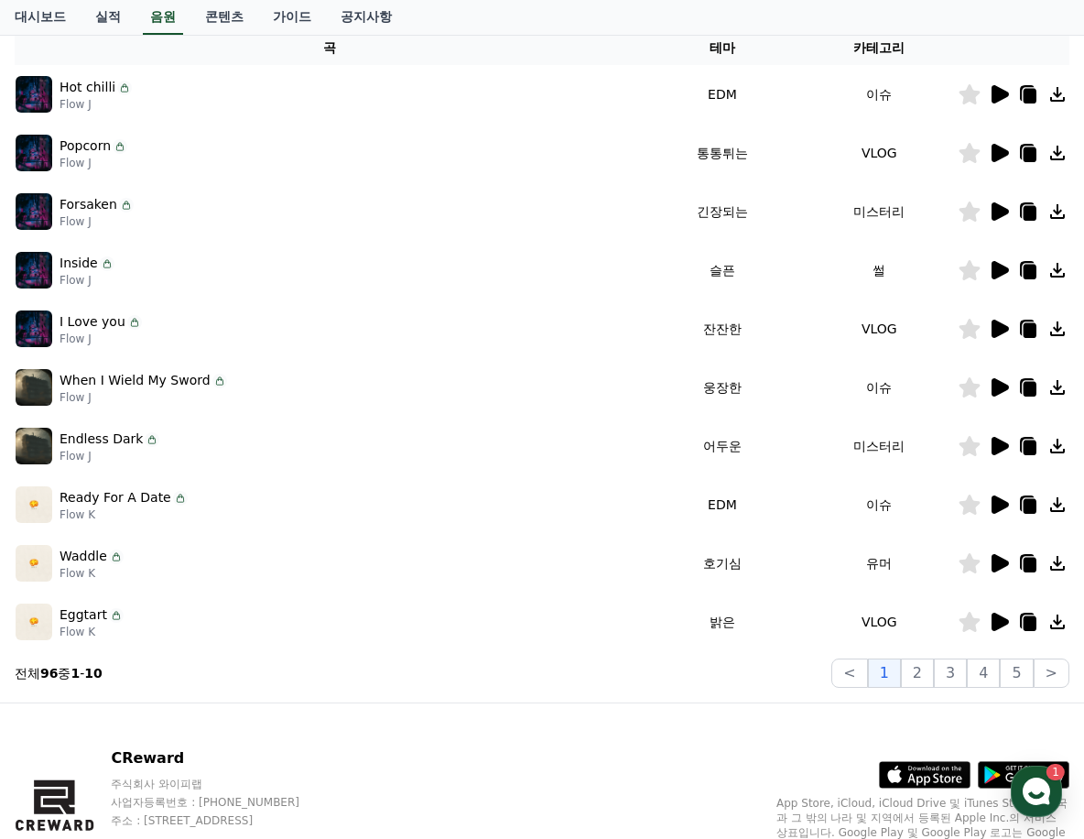
click at [1005, 500] on icon at bounding box center [999, 504] width 22 height 22
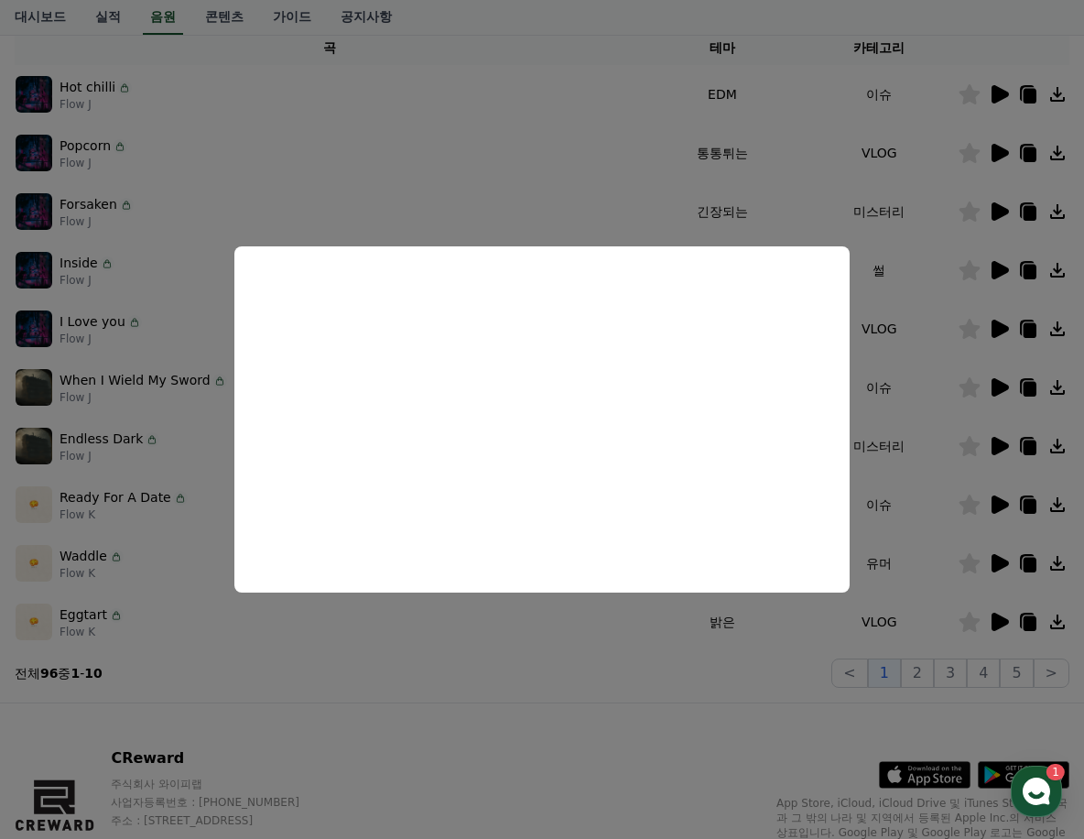
click at [540, 168] on button "close modal" at bounding box center [542, 419] width 1084 height 839
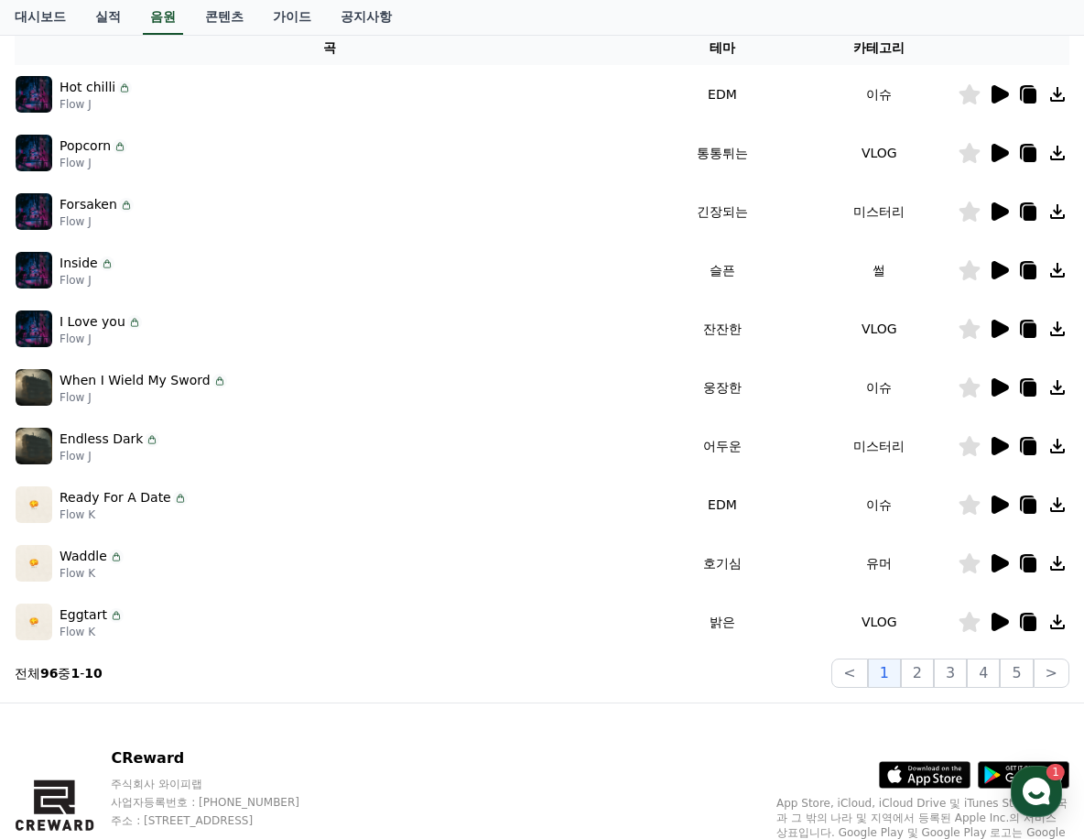
click at [999, 626] on icon at bounding box center [999, 621] width 17 height 18
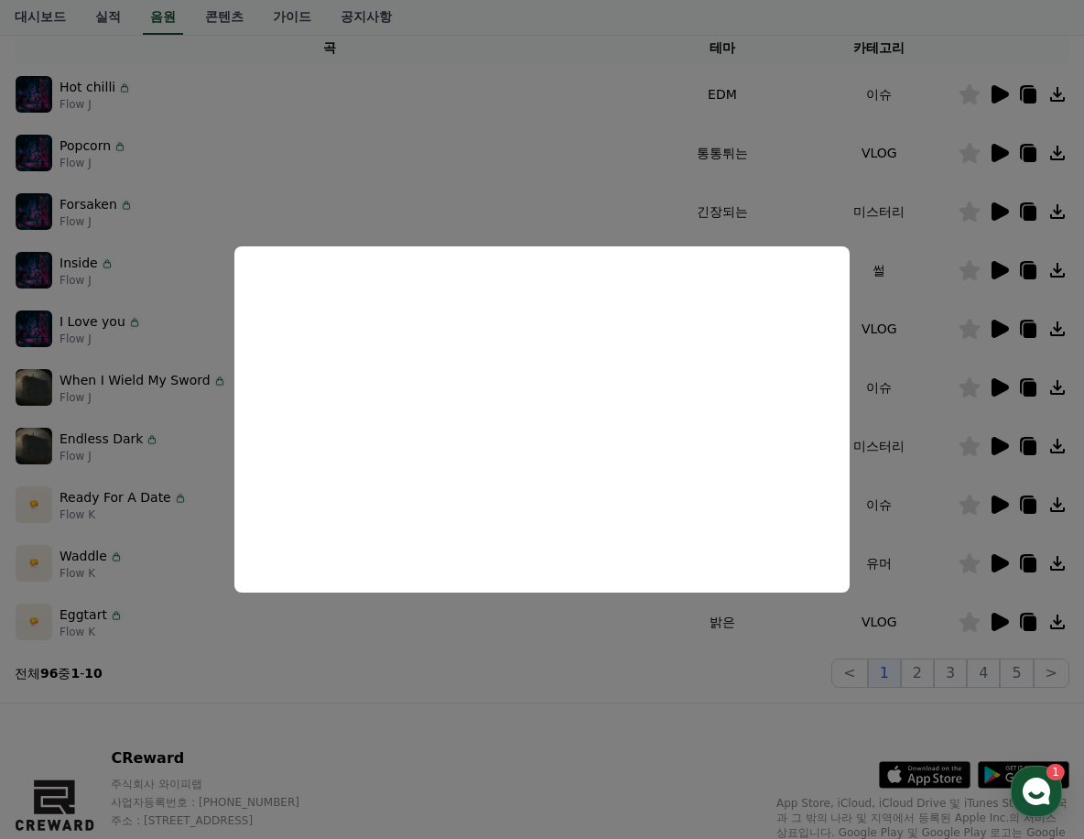
click at [608, 196] on button "close modal" at bounding box center [542, 419] width 1084 height 839
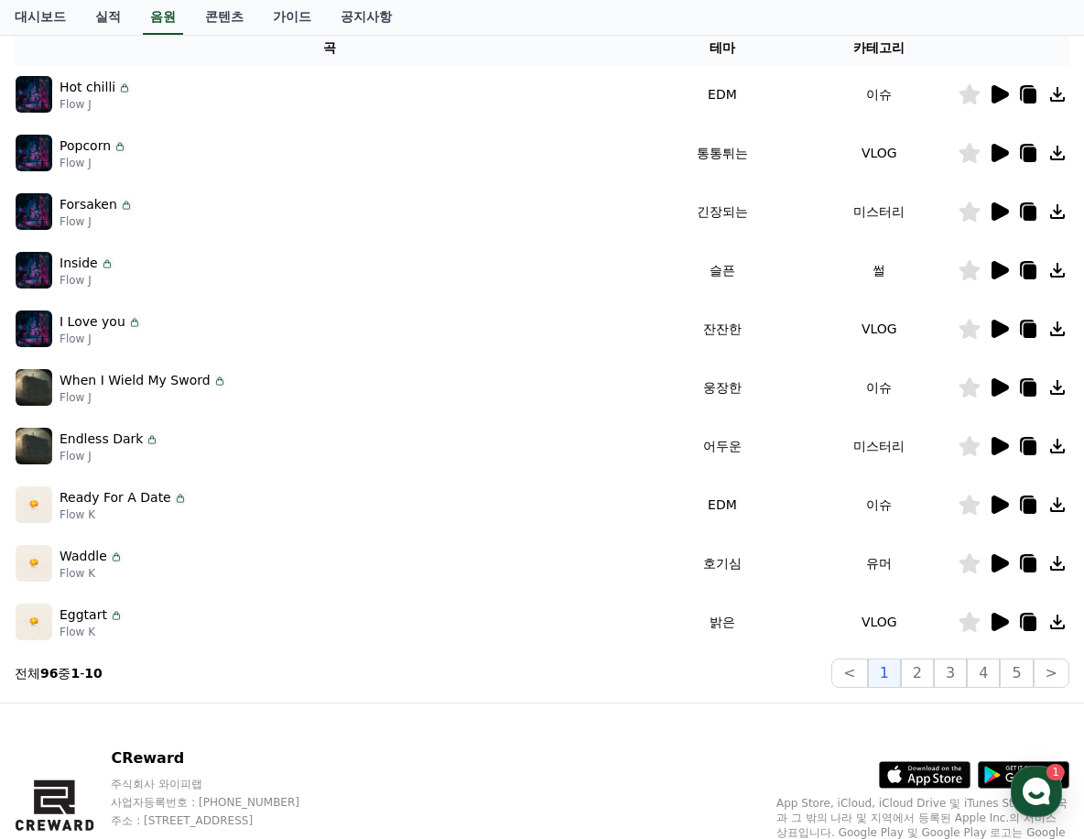
click at [1000, 503] on icon at bounding box center [999, 504] width 17 height 18
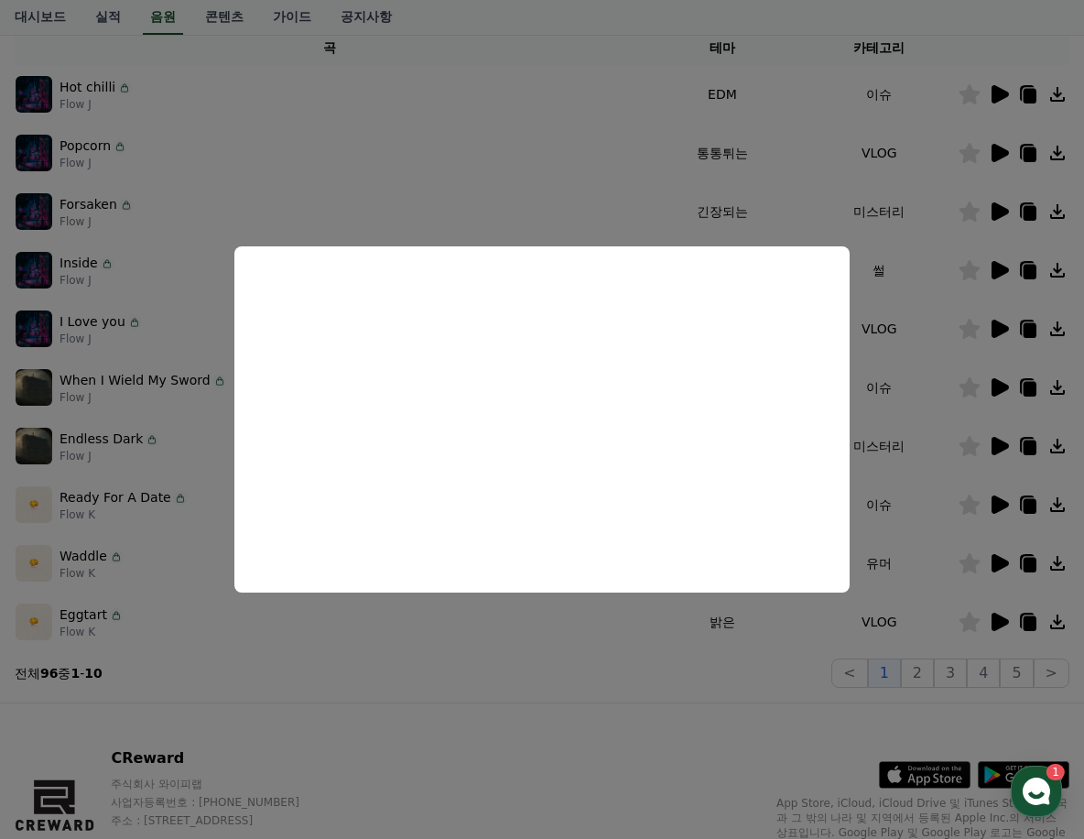
click at [769, 679] on button "close modal" at bounding box center [542, 419] width 1084 height 839
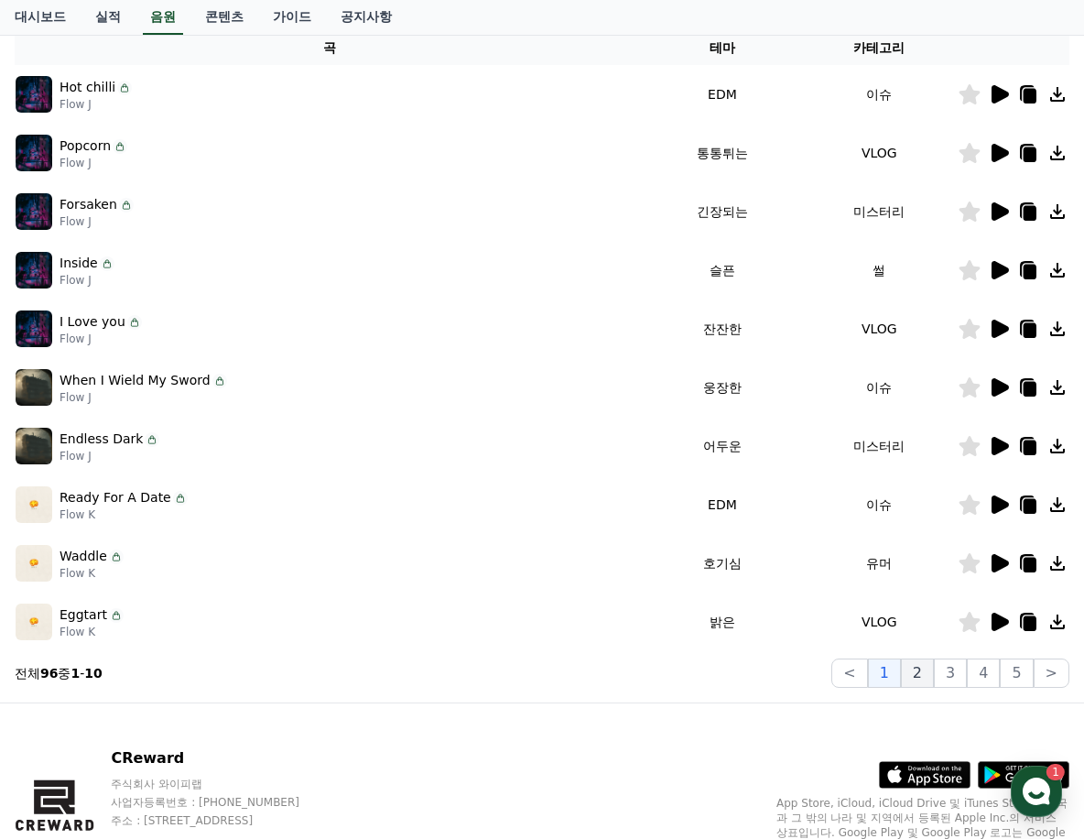
click at [934, 675] on button "2" at bounding box center [917, 672] width 33 height 29
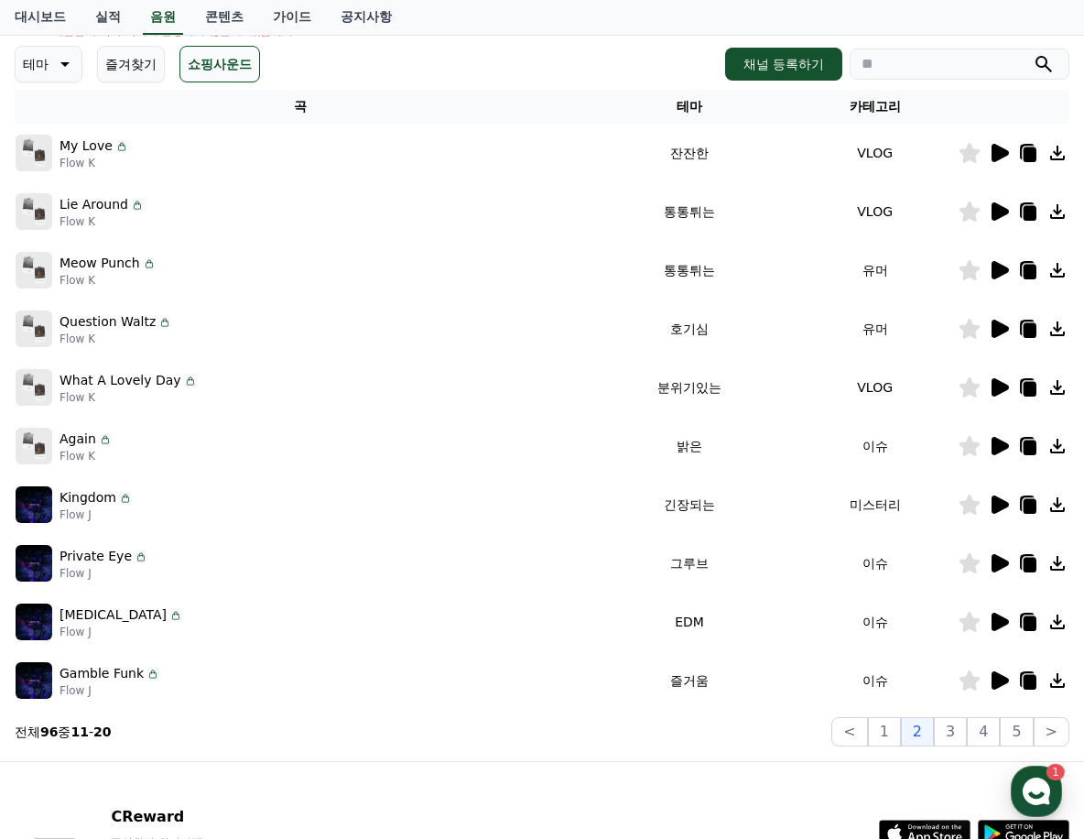
scroll to position [218, 0]
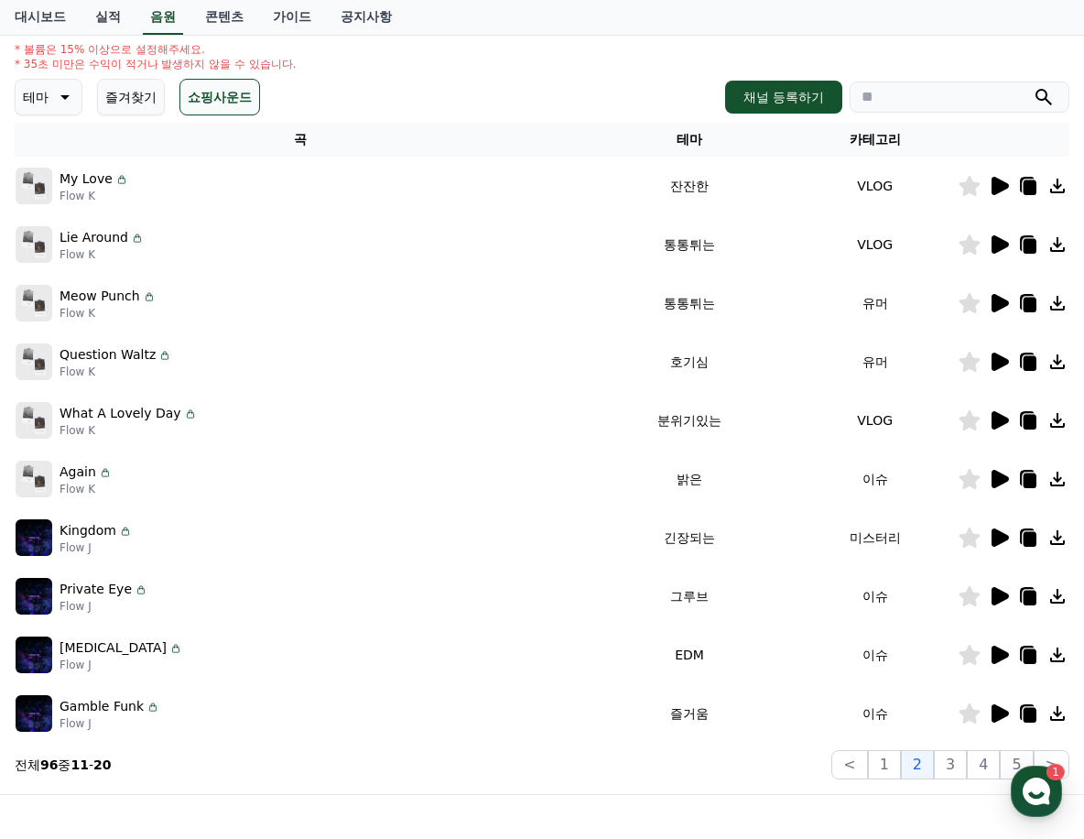
click at [999, 188] on icon at bounding box center [999, 186] width 17 height 18
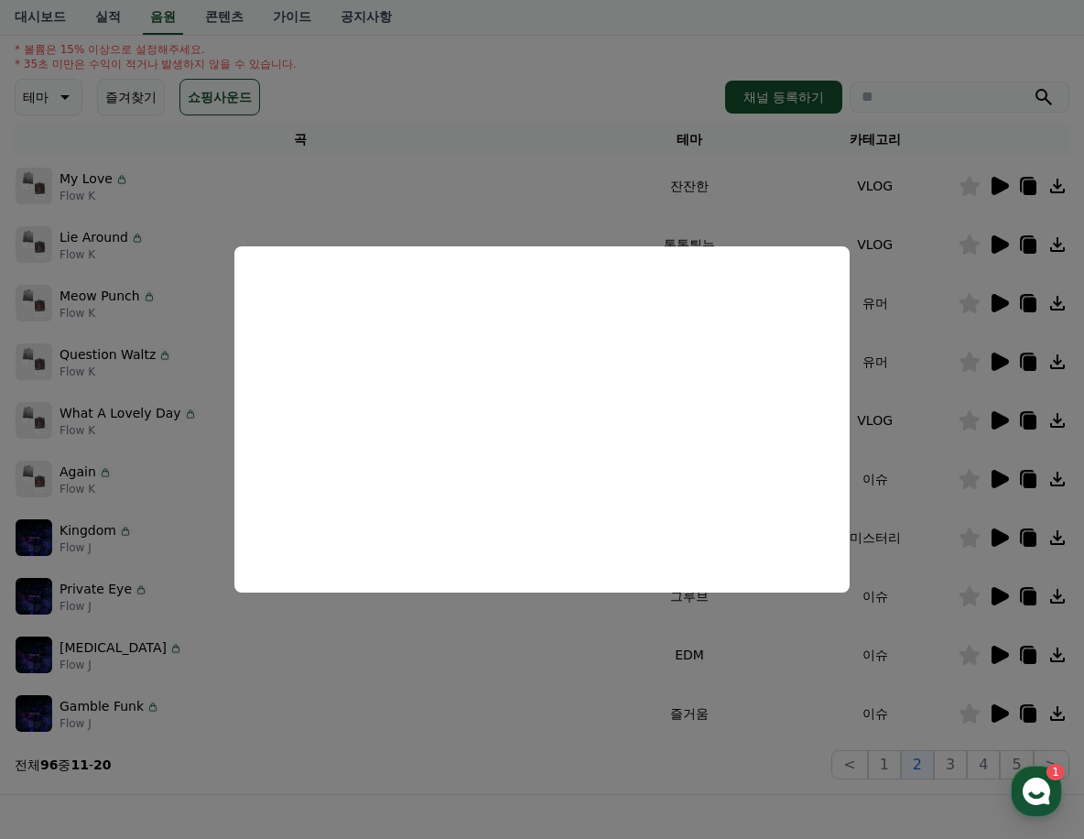
click at [614, 82] on button "close modal" at bounding box center [542, 419] width 1084 height 839
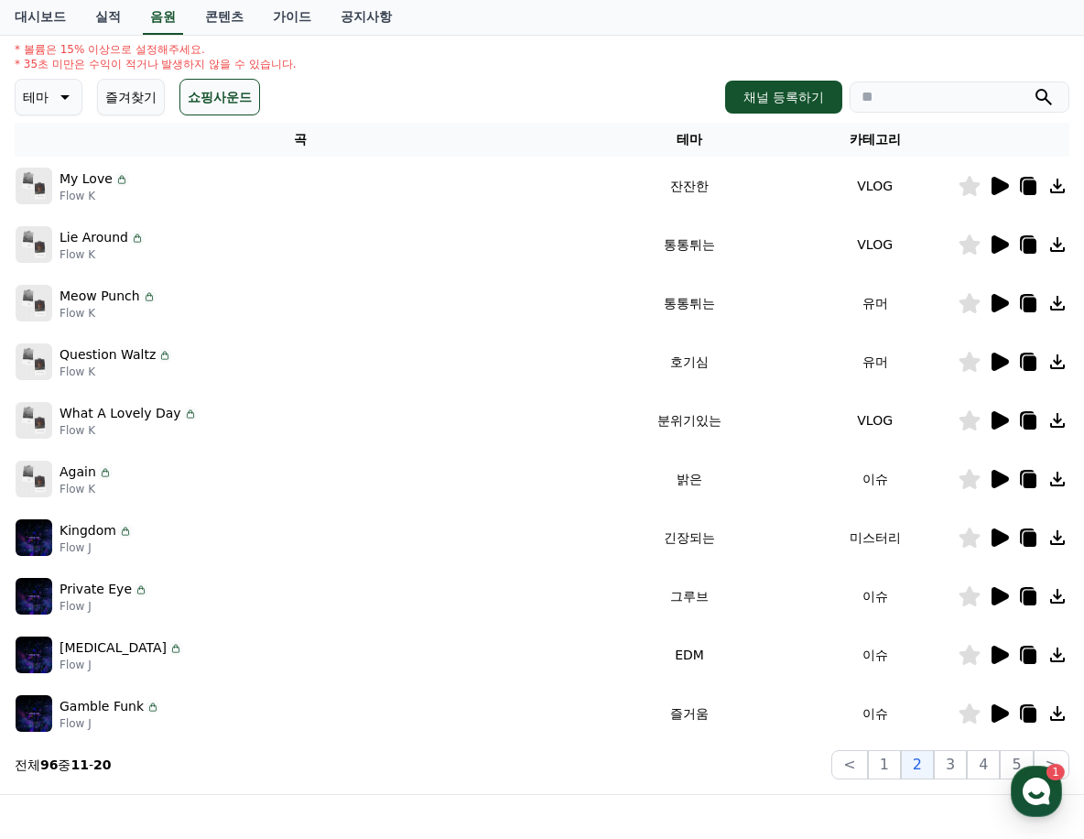
click at [996, 239] on icon at bounding box center [999, 244] width 17 height 18
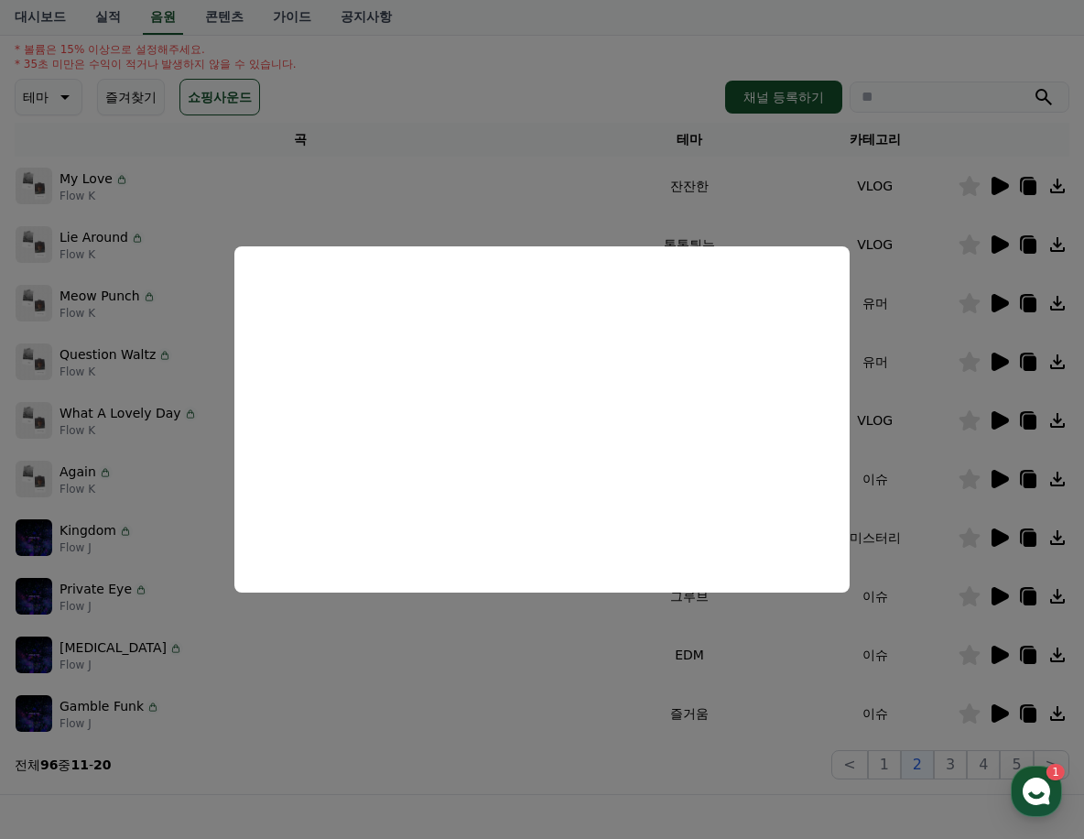
click at [564, 175] on button "close modal" at bounding box center [542, 419] width 1084 height 839
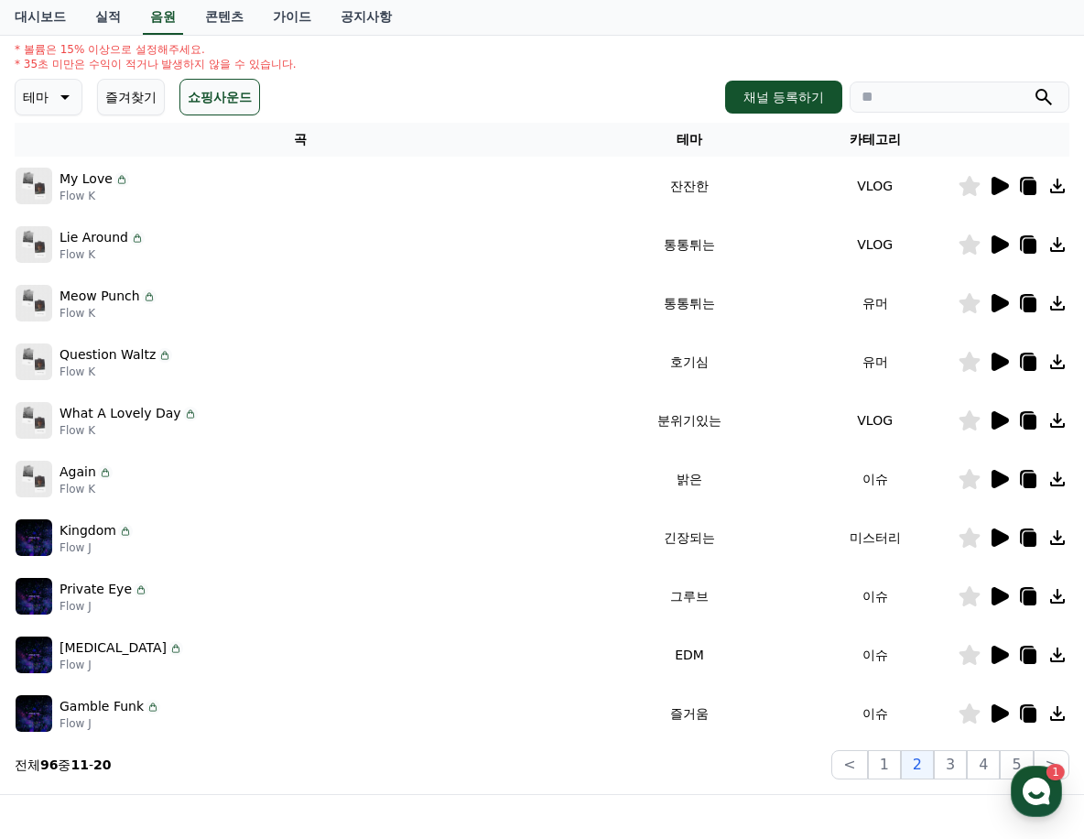
click at [997, 716] on icon at bounding box center [999, 713] width 17 height 18
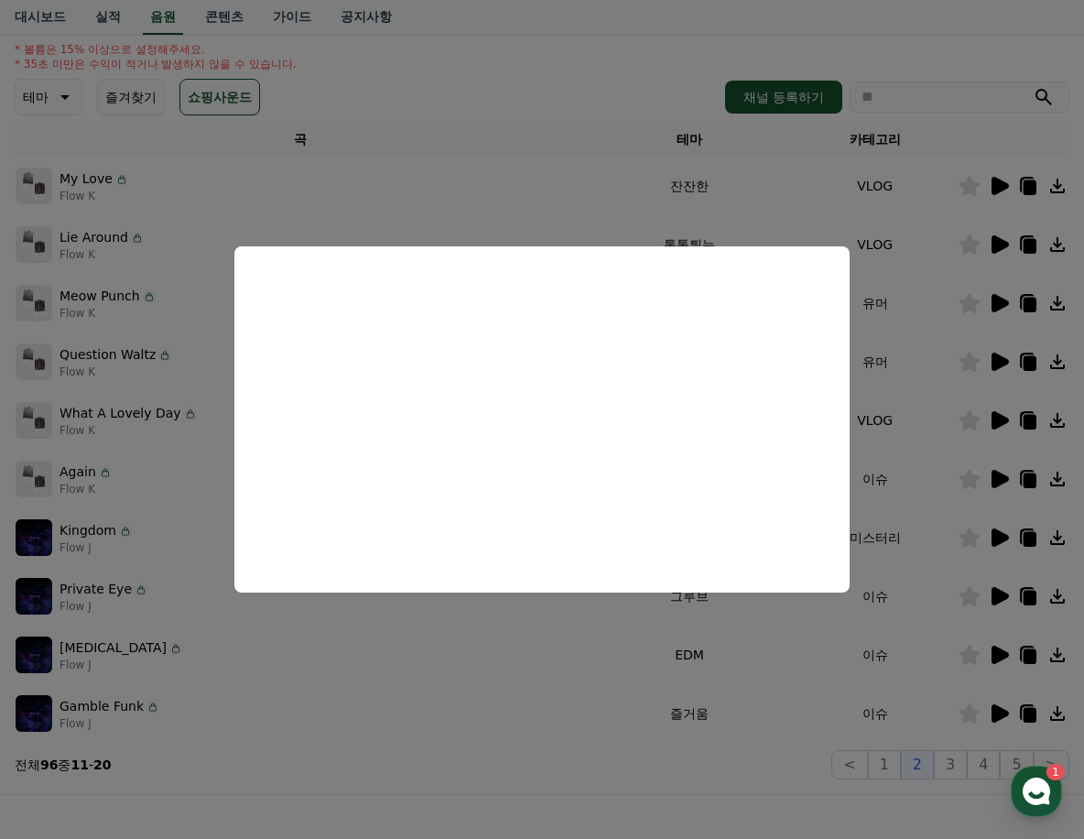
click at [495, 153] on button "close modal" at bounding box center [542, 419] width 1084 height 839
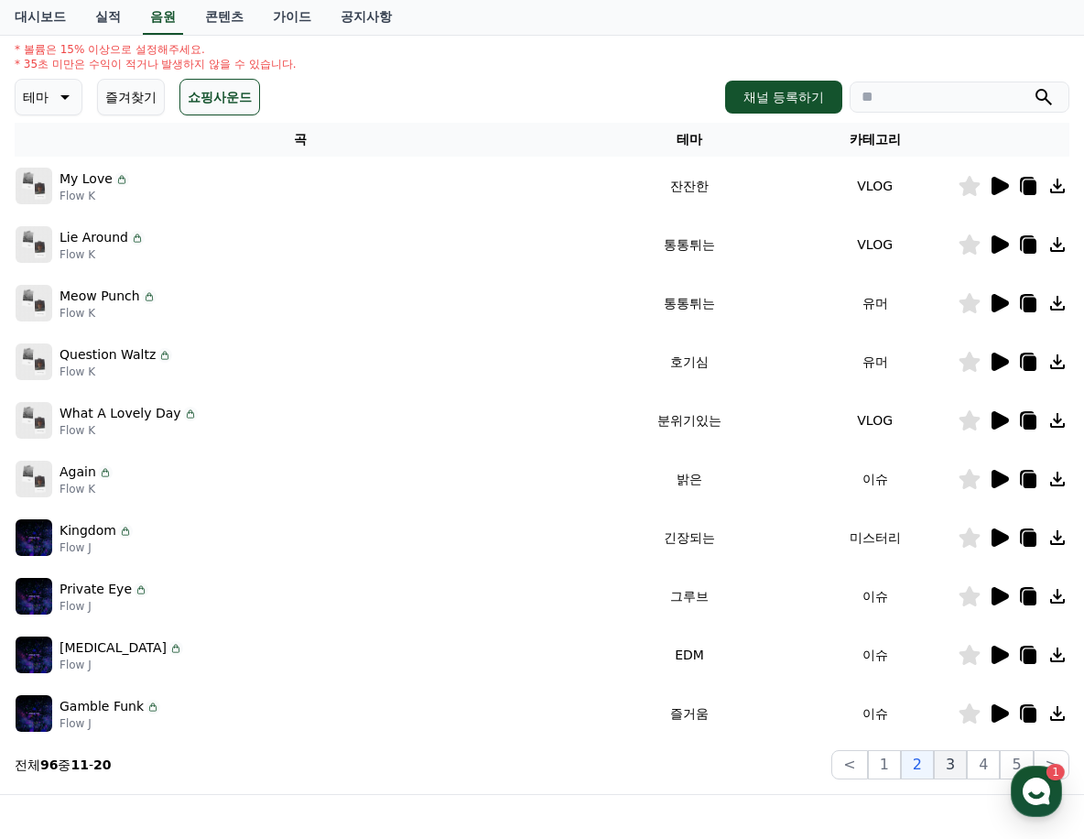
click at [955, 766] on button "3" at bounding box center [950, 764] width 33 height 29
